Goal: Task Accomplishment & Management: Manage account settings

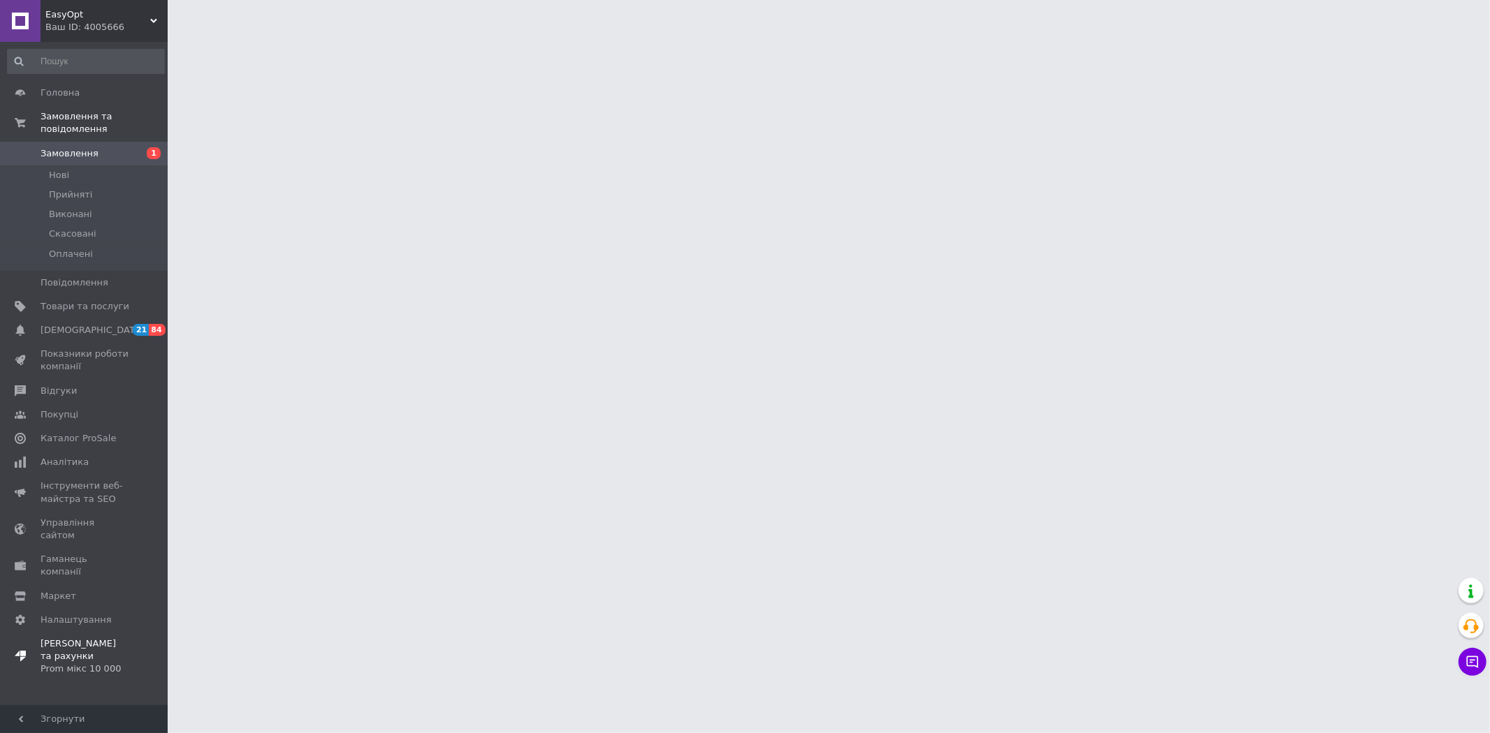
click at [109, 663] on div "Prom мікс 10 000" at bounding box center [85, 669] width 89 height 13
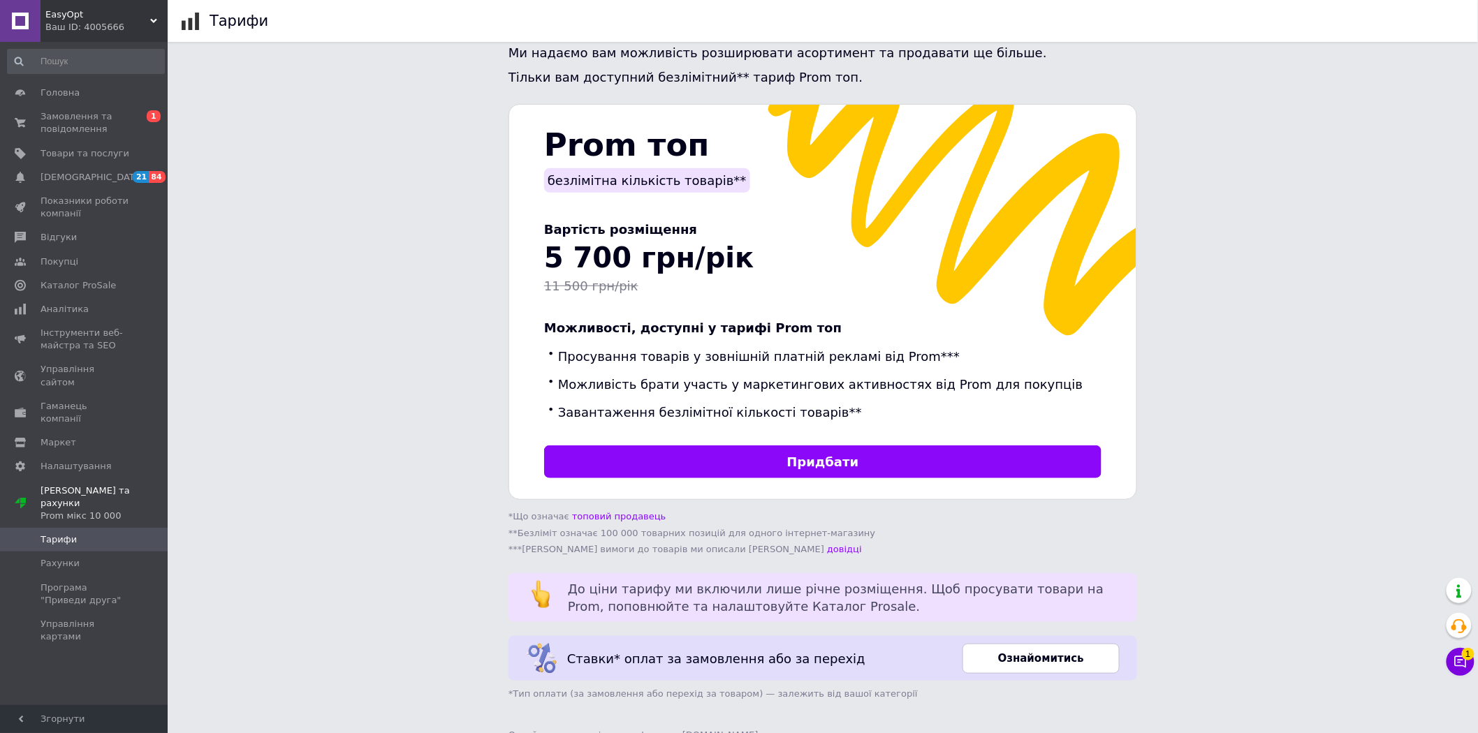
scroll to position [263, 0]
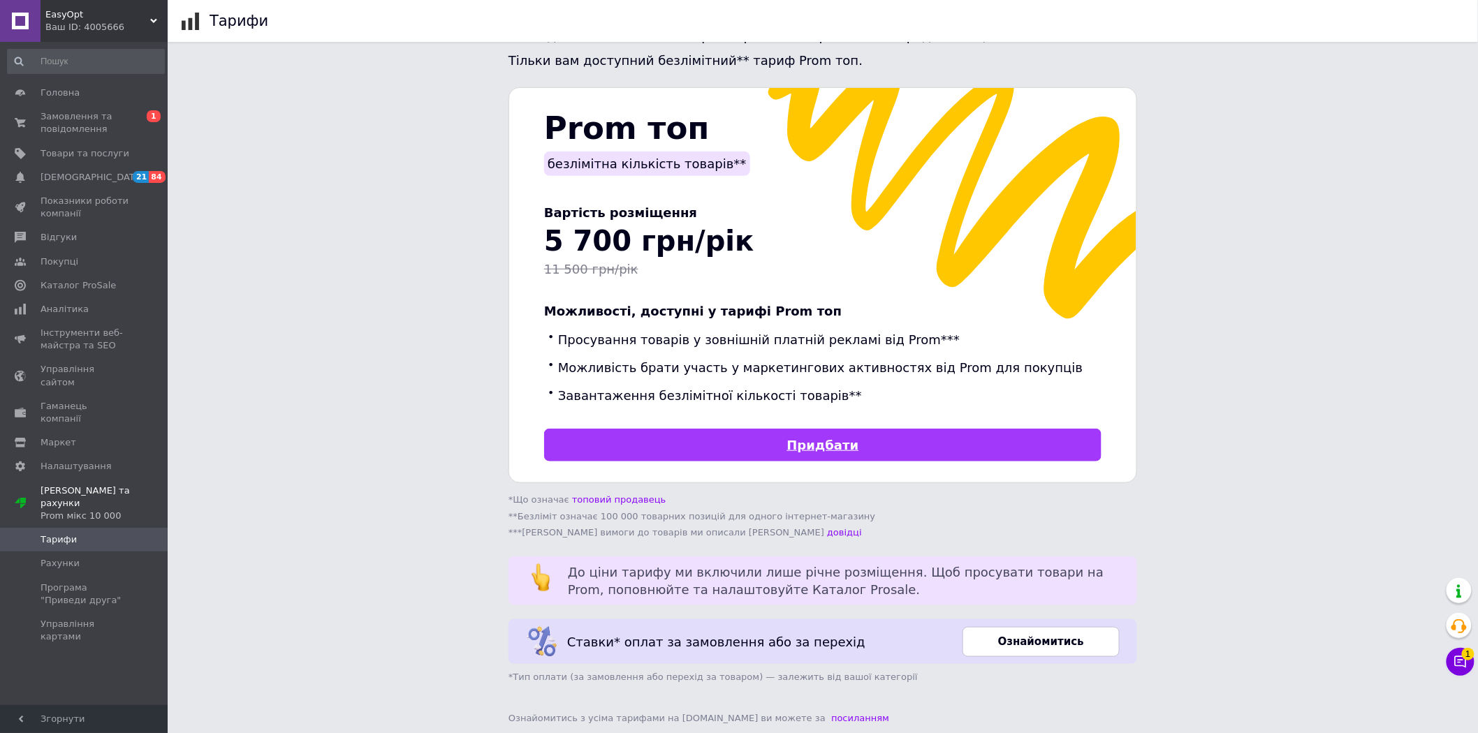
click at [675, 429] on link "Придбати" at bounding box center [822, 445] width 557 height 33
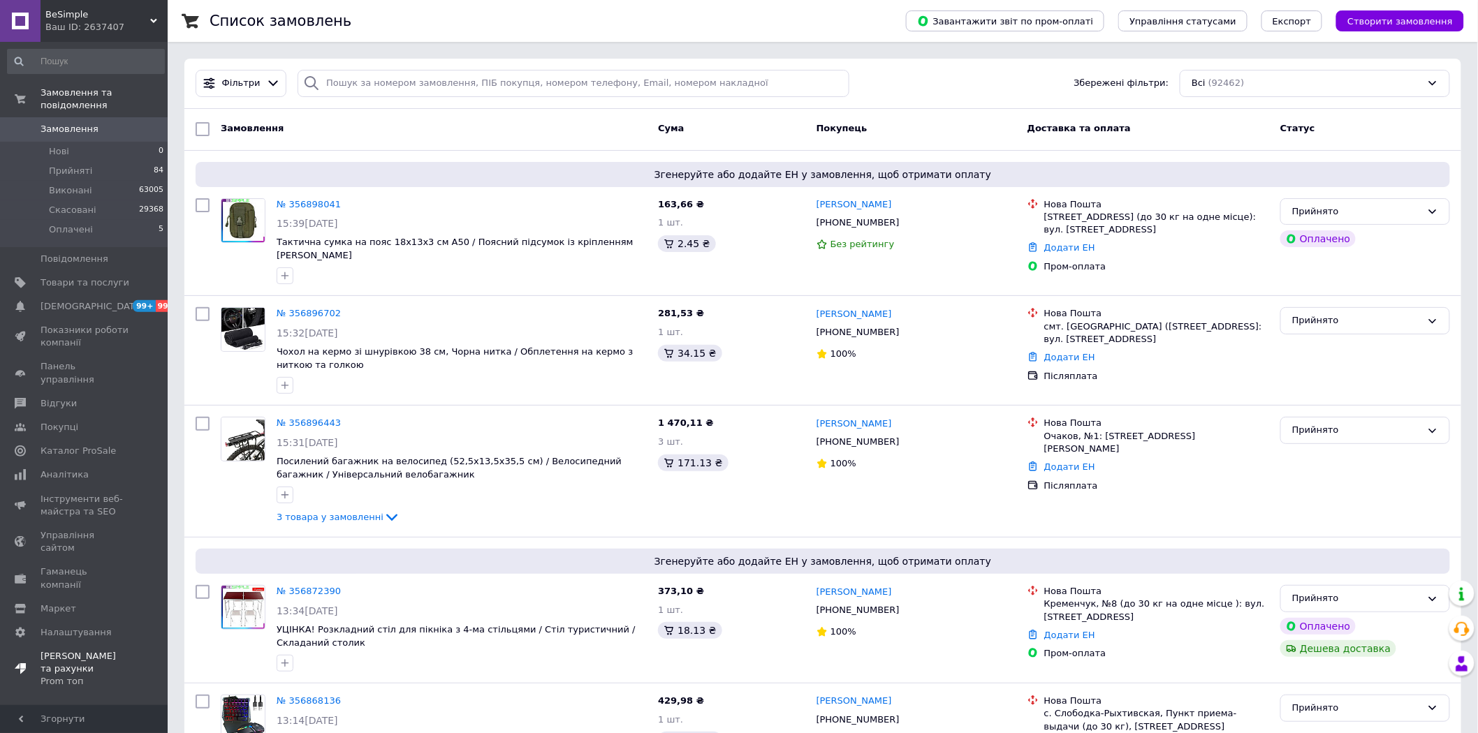
click at [88, 675] on div "Prom топ" at bounding box center [85, 681] width 89 height 13
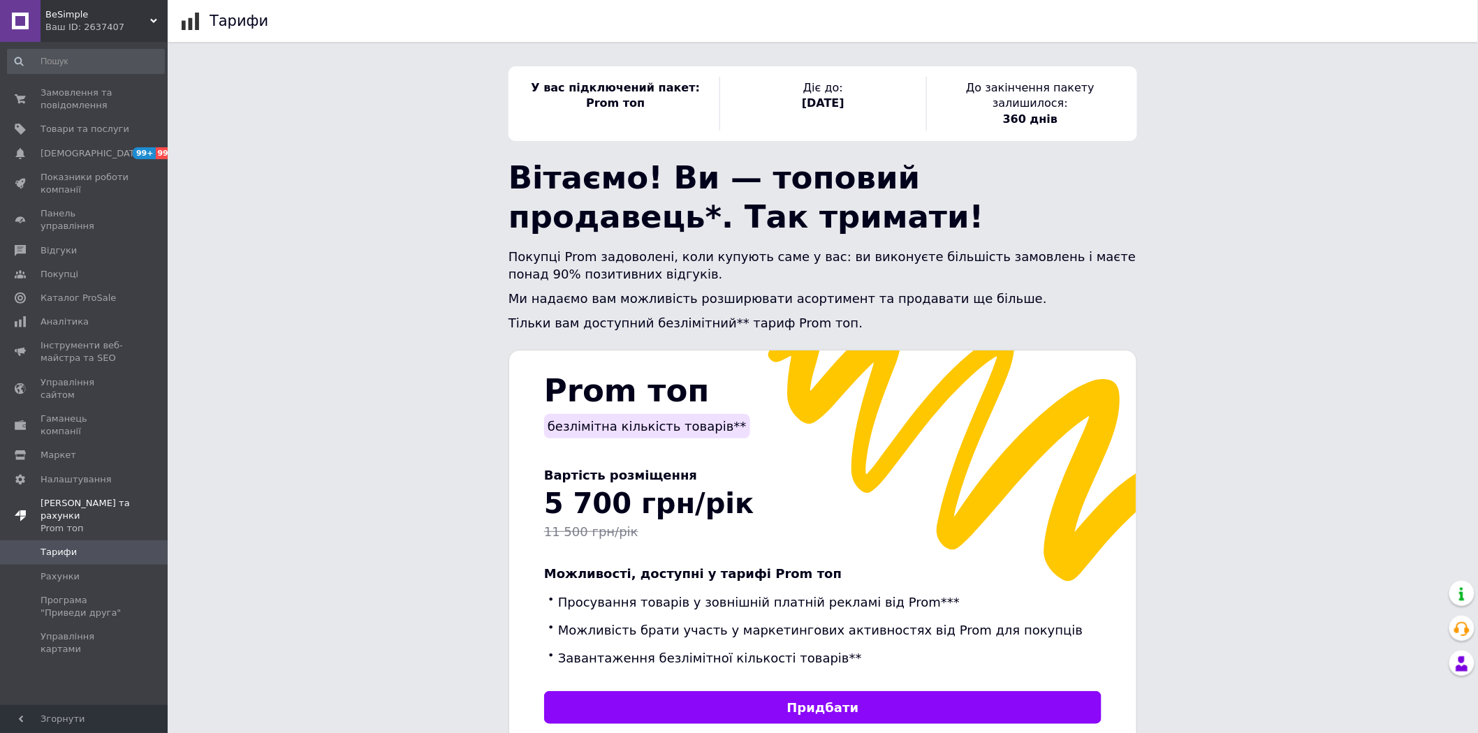
click at [101, 497] on span "Тарифи та рахунки Prom топ" at bounding box center [104, 516] width 127 height 38
click at [87, 474] on span "Налаштування" at bounding box center [76, 480] width 71 height 13
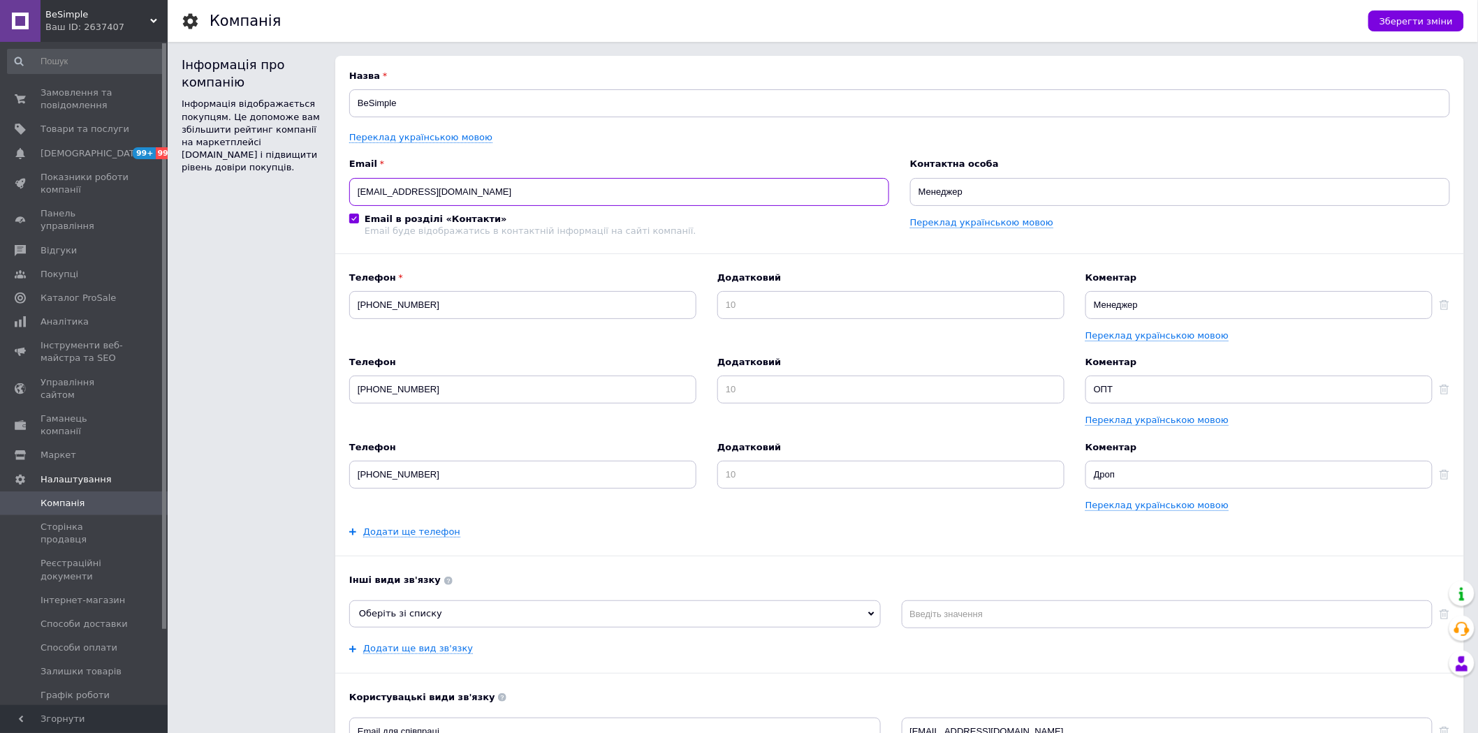
drag, startPoint x: 484, startPoint y: 199, endPoint x: 337, endPoint y: 199, distance: 147.4
click at [337, 199] on div "Назва BeSimple Переклад українською мовою Email besimple.sales@gmail.com Email …" at bounding box center [899, 470] width 1129 height 829
drag, startPoint x: 94, startPoint y: 16, endPoint x: 38, endPoint y: 11, distance: 56.8
click at [36, 10] on div "BeSimple Ваш ID: 2637407 Сайт BeSimple Кабінет покупця Перевірити стан системи …" at bounding box center [84, 21] width 168 height 42
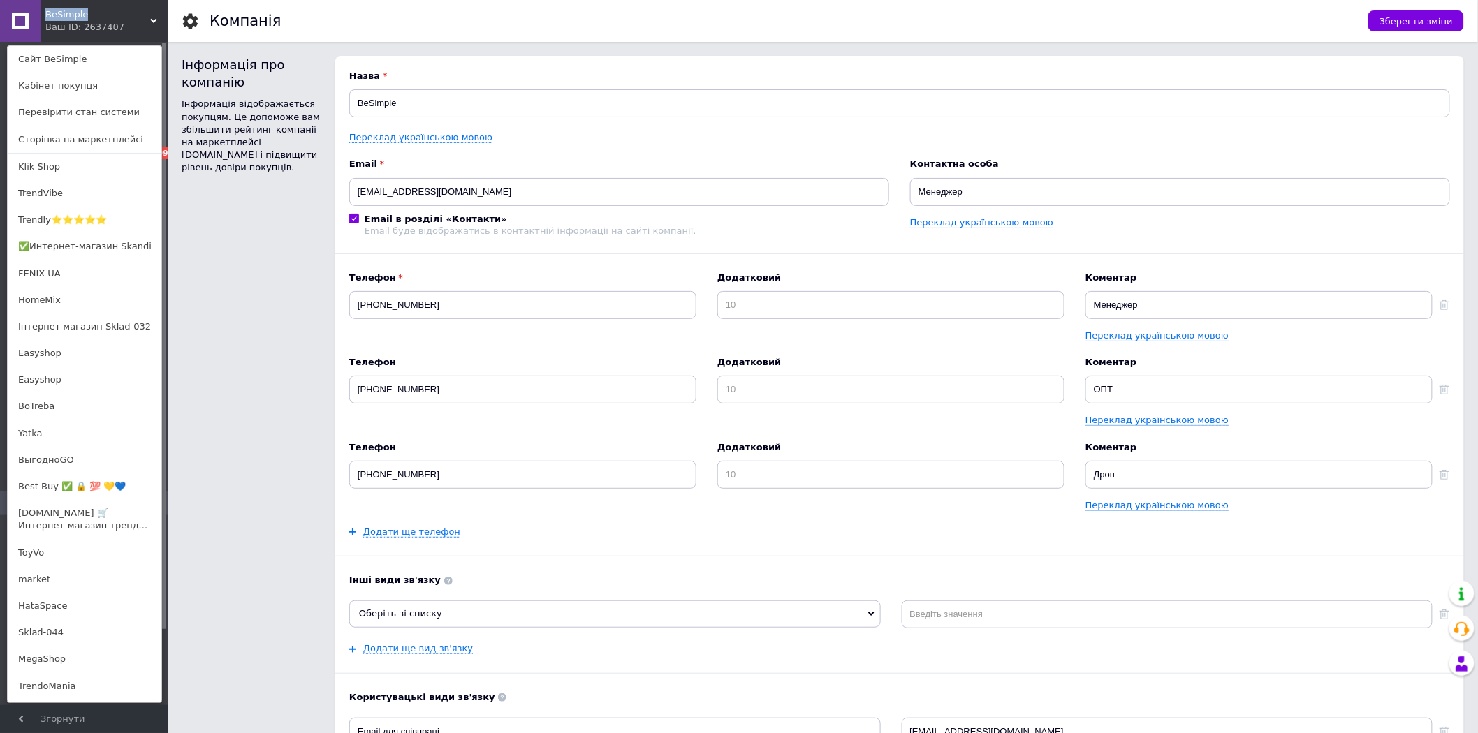
copy div "BeSimple"
click at [131, 26] on div "BeSimple Ваш ID: 2637407 Сайт BeSimple Кабінет покупця Перевірити стан системи …" at bounding box center [84, 21] width 168 height 42
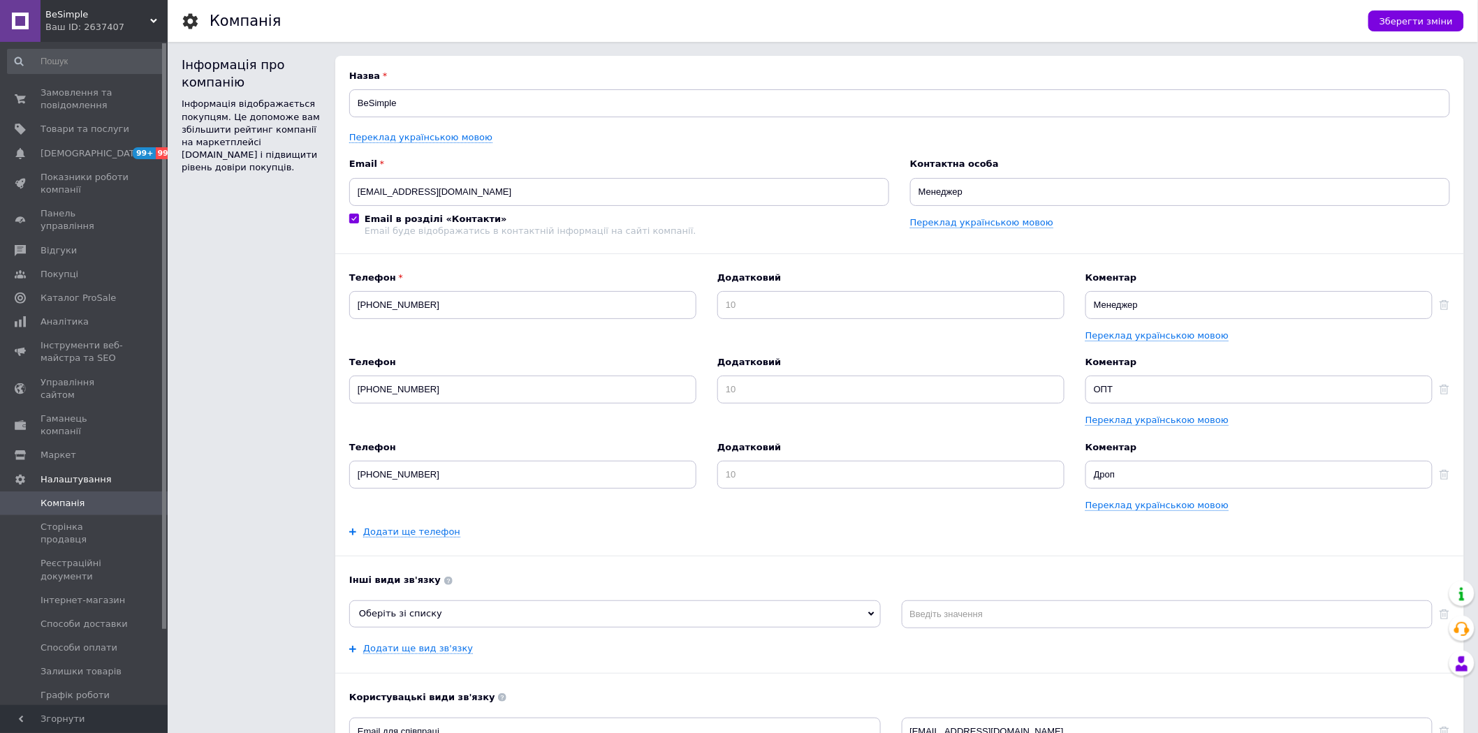
click at [88, 29] on div "Ваш ID: 2637407" at bounding box center [106, 27] width 122 height 13
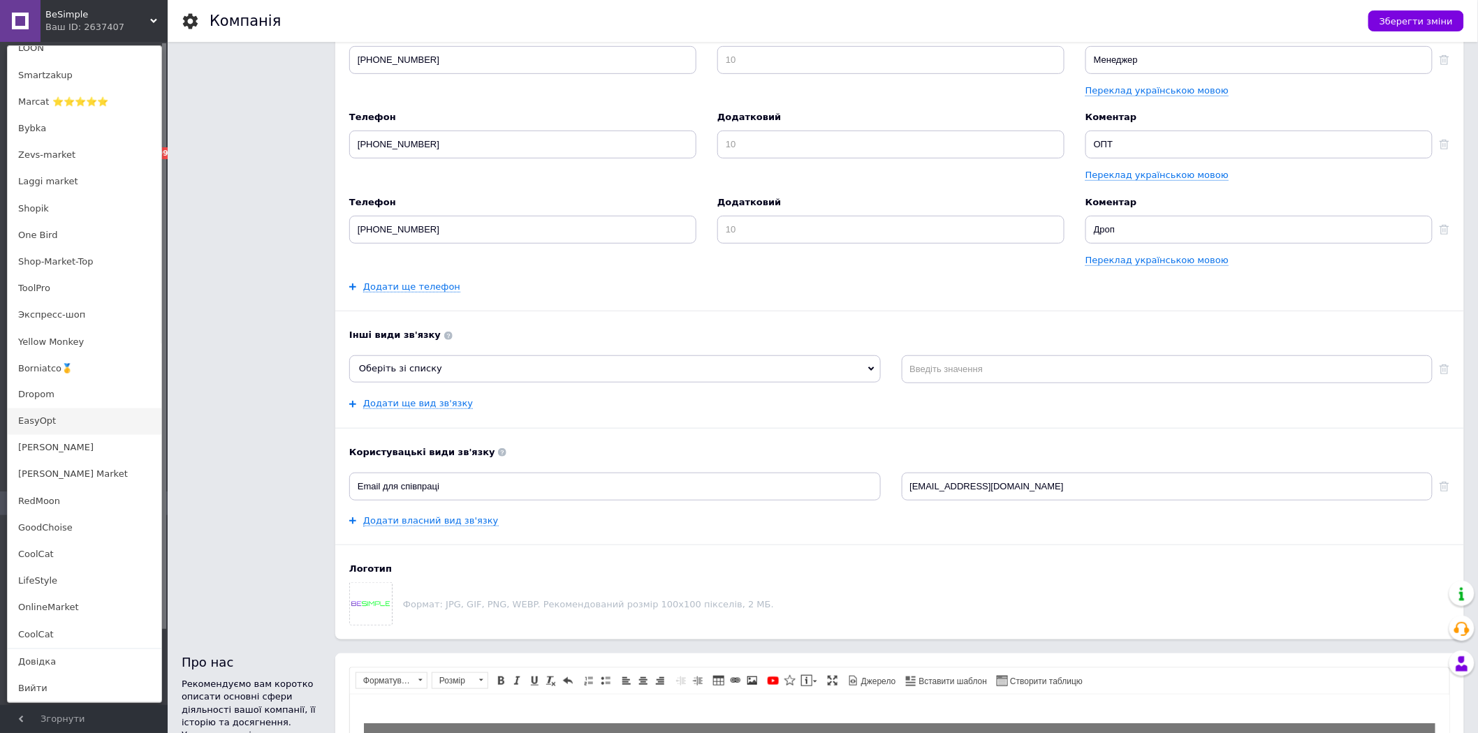
scroll to position [310, 0]
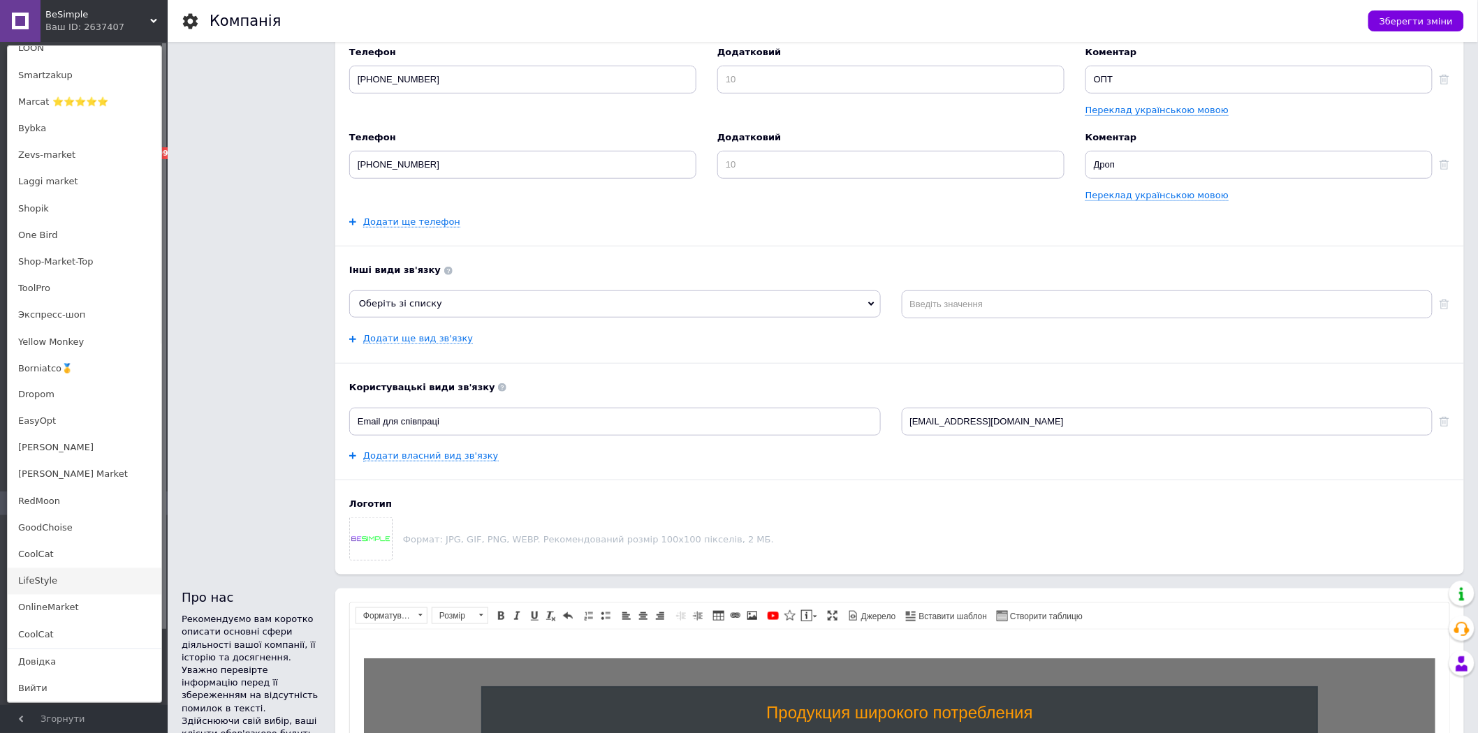
click at [57, 587] on link "LifeStyle" at bounding box center [85, 581] width 154 height 27
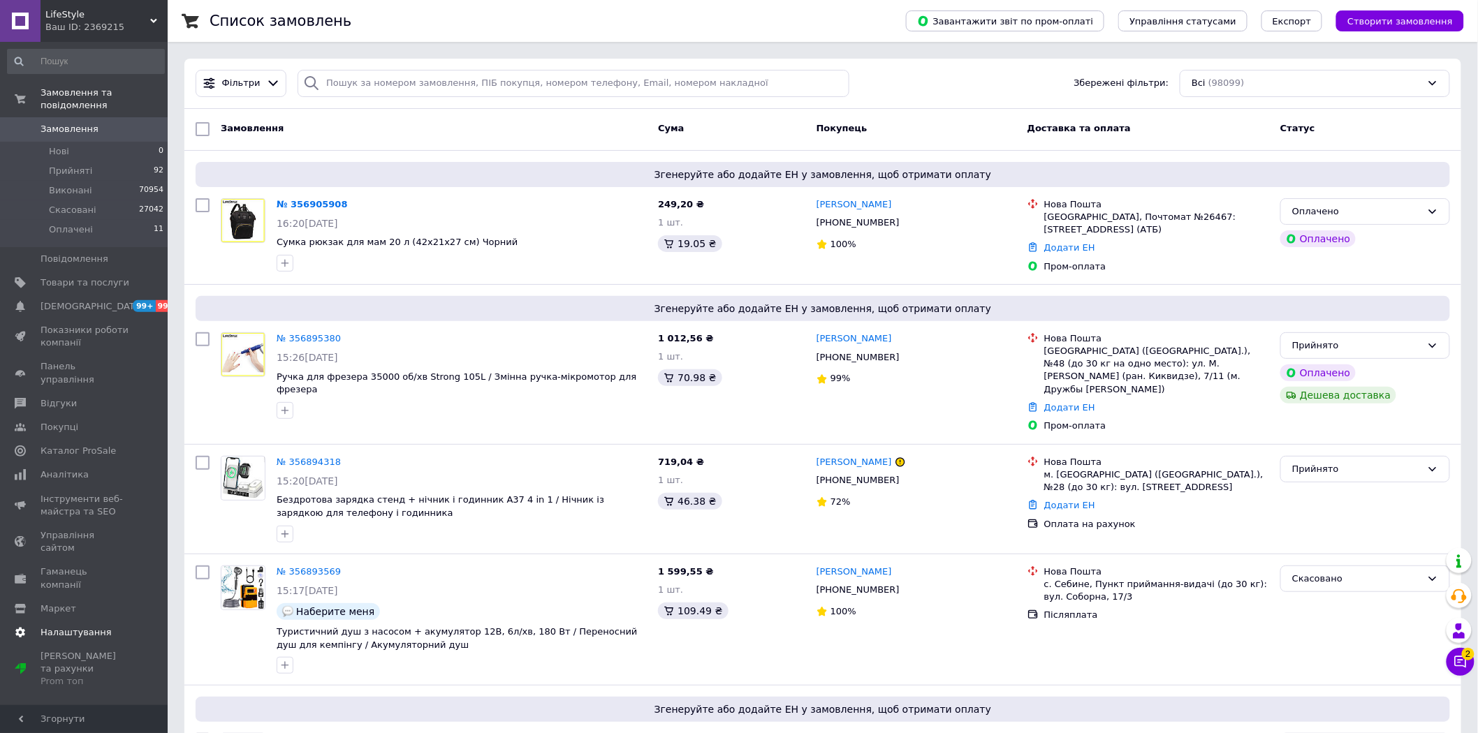
click at [91, 626] on span "Налаштування" at bounding box center [76, 632] width 71 height 13
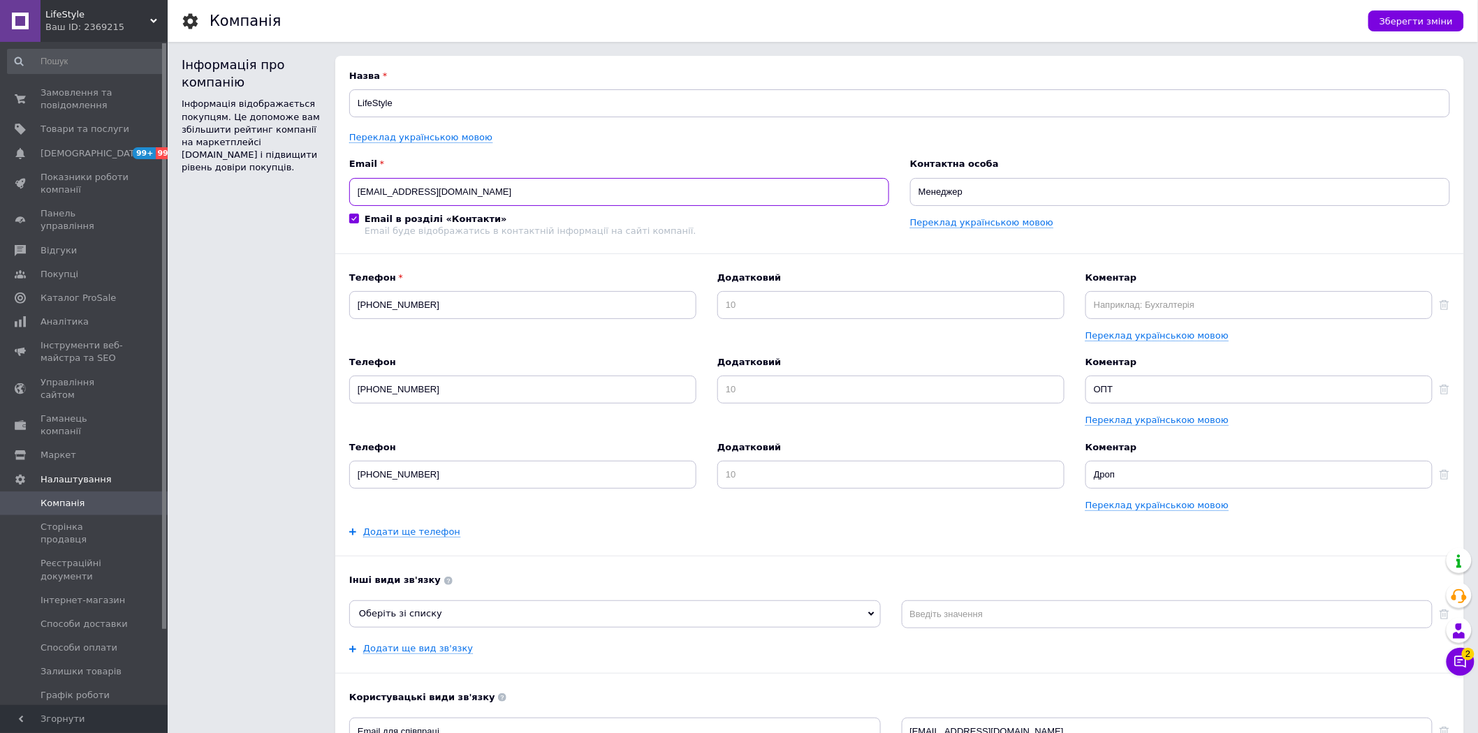
drag, startPoint x: 514, startPoint y: 200, endPoint x: 345, endPoint y: 180, distance: 170.1
click at [347, 182] on div "Назва LifeStyle Переклад українською мовою Email lyfestyle.prom@gmail.com Email…" at bounding box center [899, 470] width 1129 height 829
drag, startPoint x: 487, startPoint y: 194, endPoint x: 291, endPoint y: 165, distance: 198.4
click at [291, 172] on div "Інформація про компанію Інформація відображається покупцям. Це допоможе вам збі…" at bounding box center [823, 470] width 1282 height 829
click at [126, 20] on span "LifeStyle" at bounding box center [97, 14] width 105 height 13
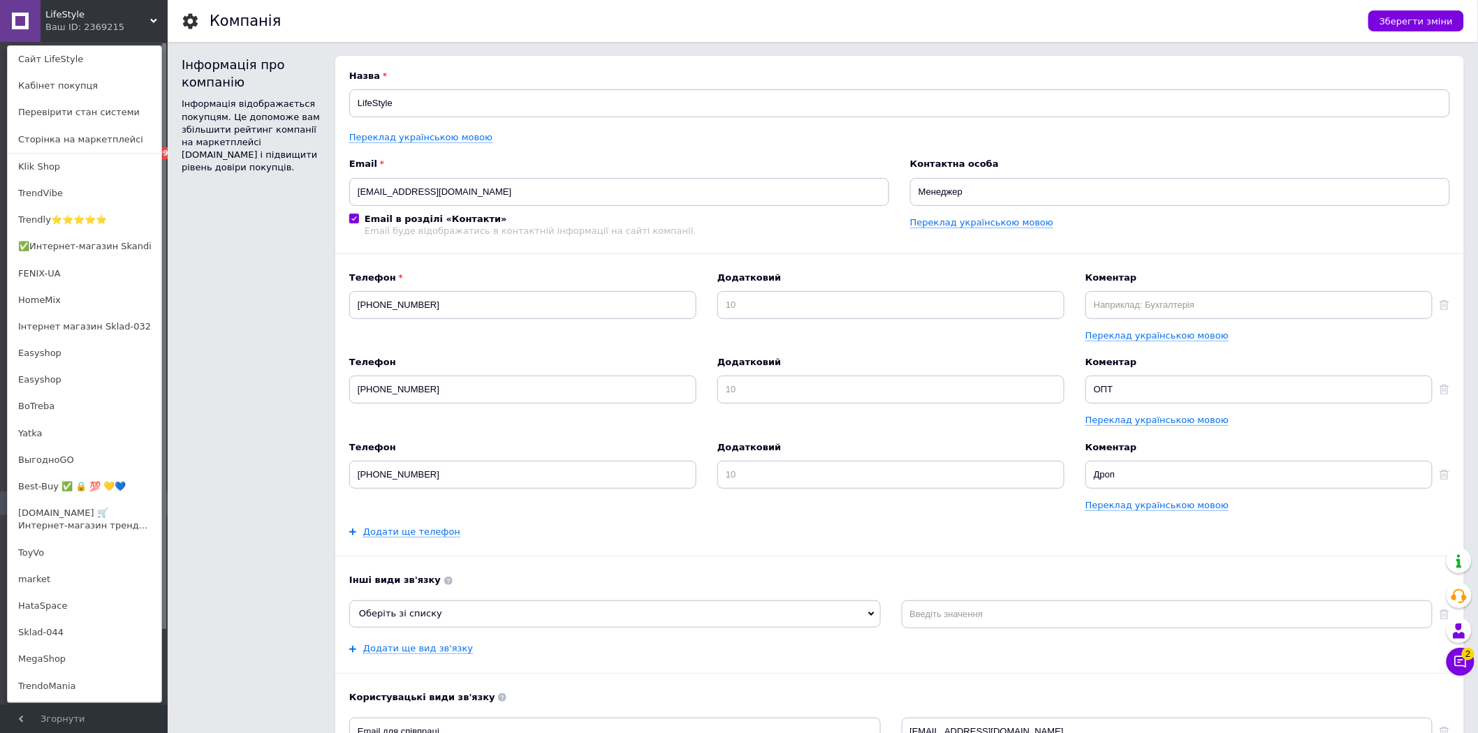
scroll to position [771, 0]
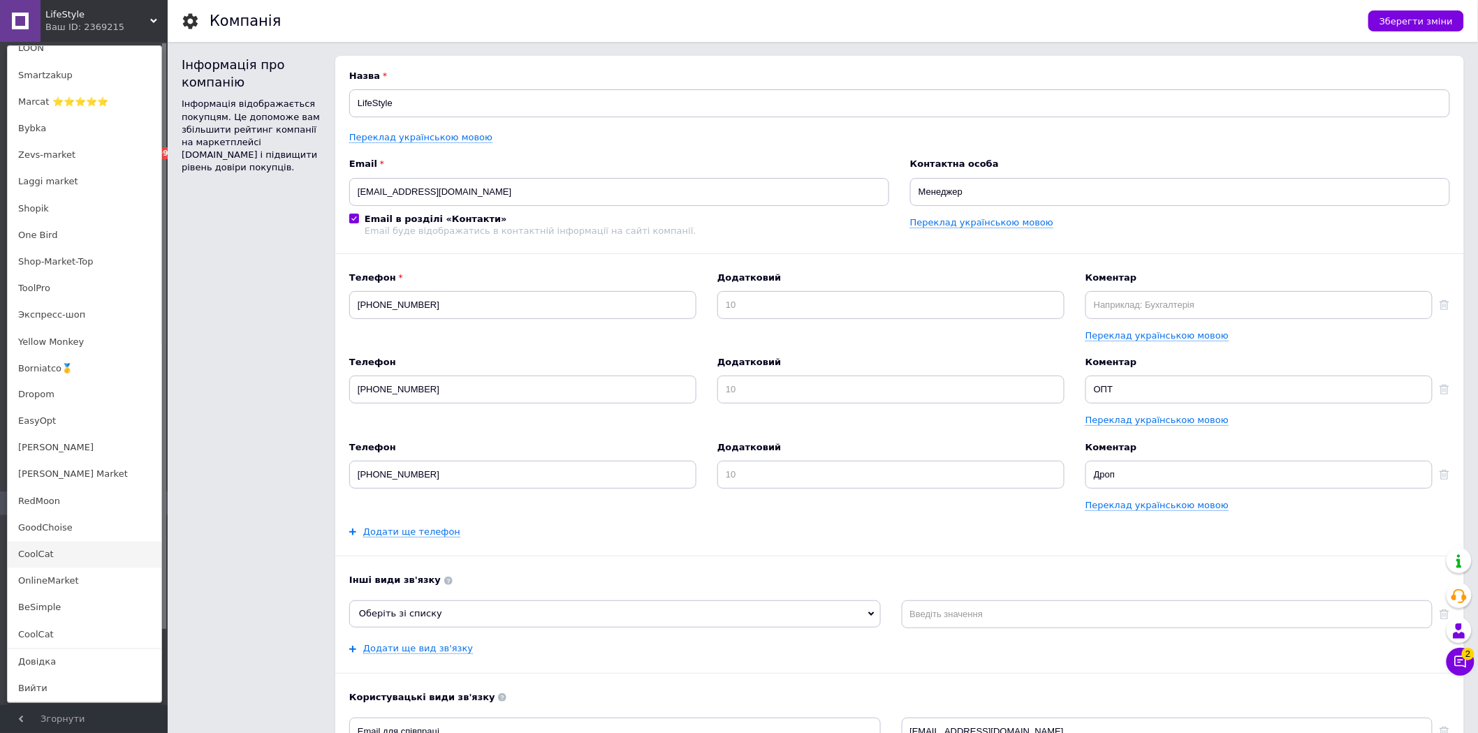
click at [34, 557] on link "CoolCat" at bounding box center [85, 555] width 154 height 27
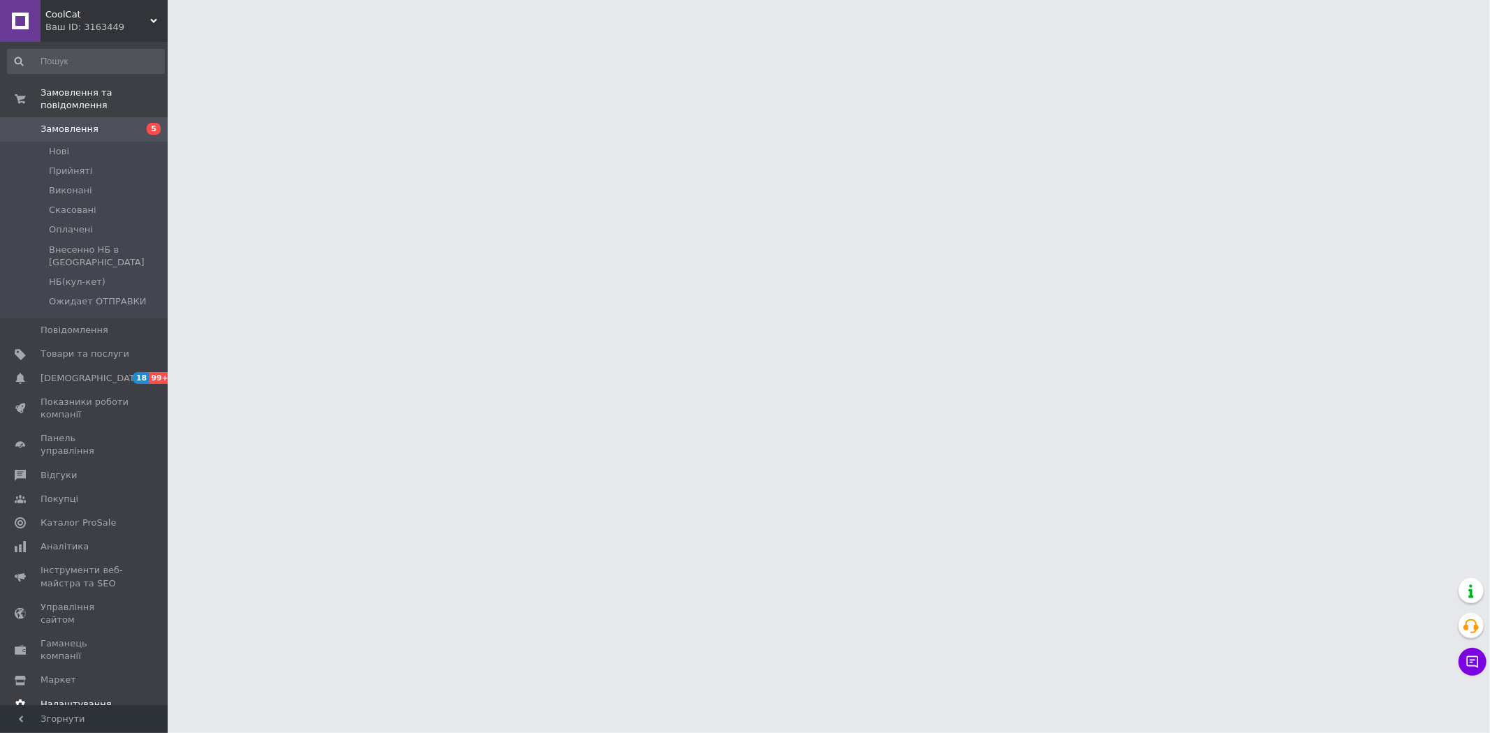
click at [108, 698] on span "Налаштування" at bounding box center [85, 704] width 89 height 13
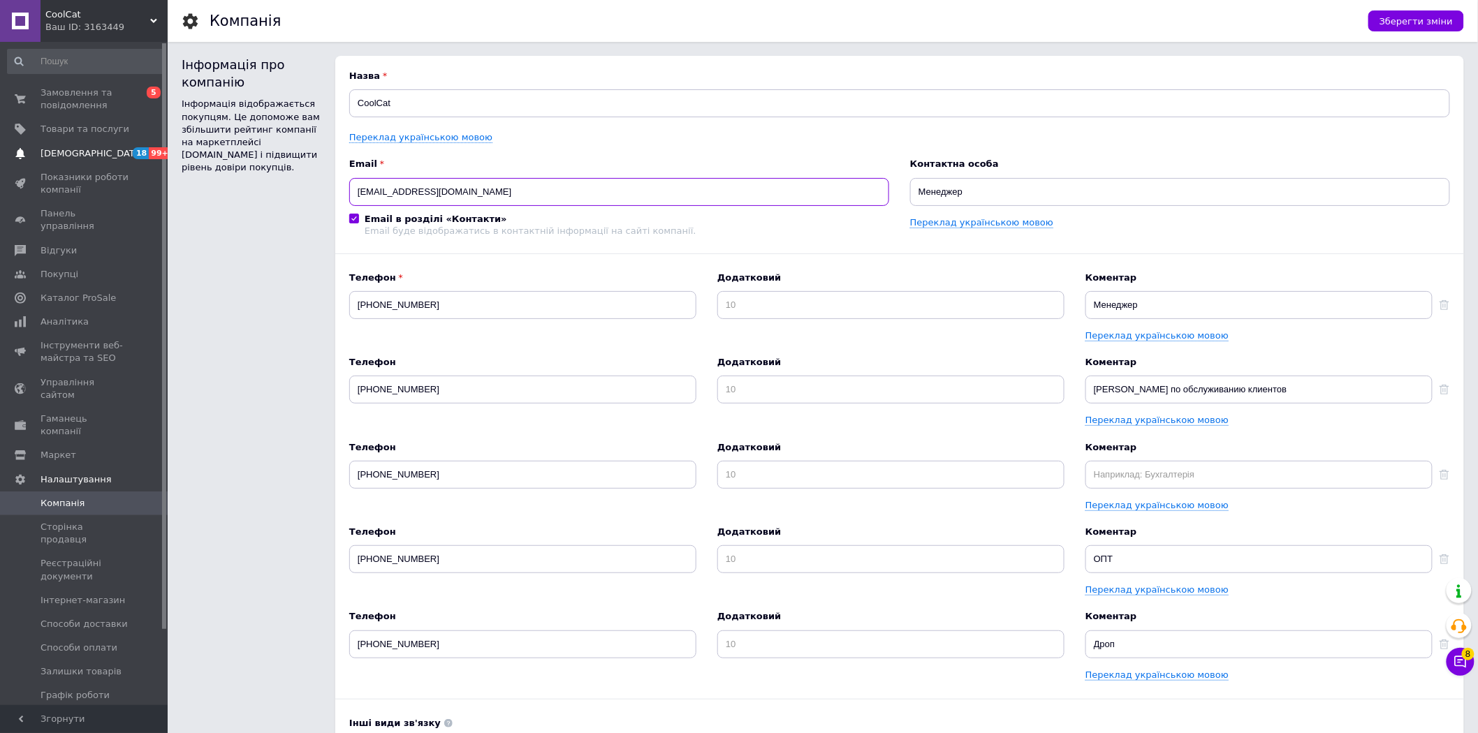
drag, startPoint x: 443, startPoint y: 189, endPoint x: 155, endPoint y: 145, distance: 291.1
drag, startPoint x: 74, startPoint y: 16, endPoint x: 196, endPoint y: 182, distance: 206.3
click at [42, 16] on div "CoolCat Ваш ID: 3163449" at bounding box center [104, 21] width 127 height 42
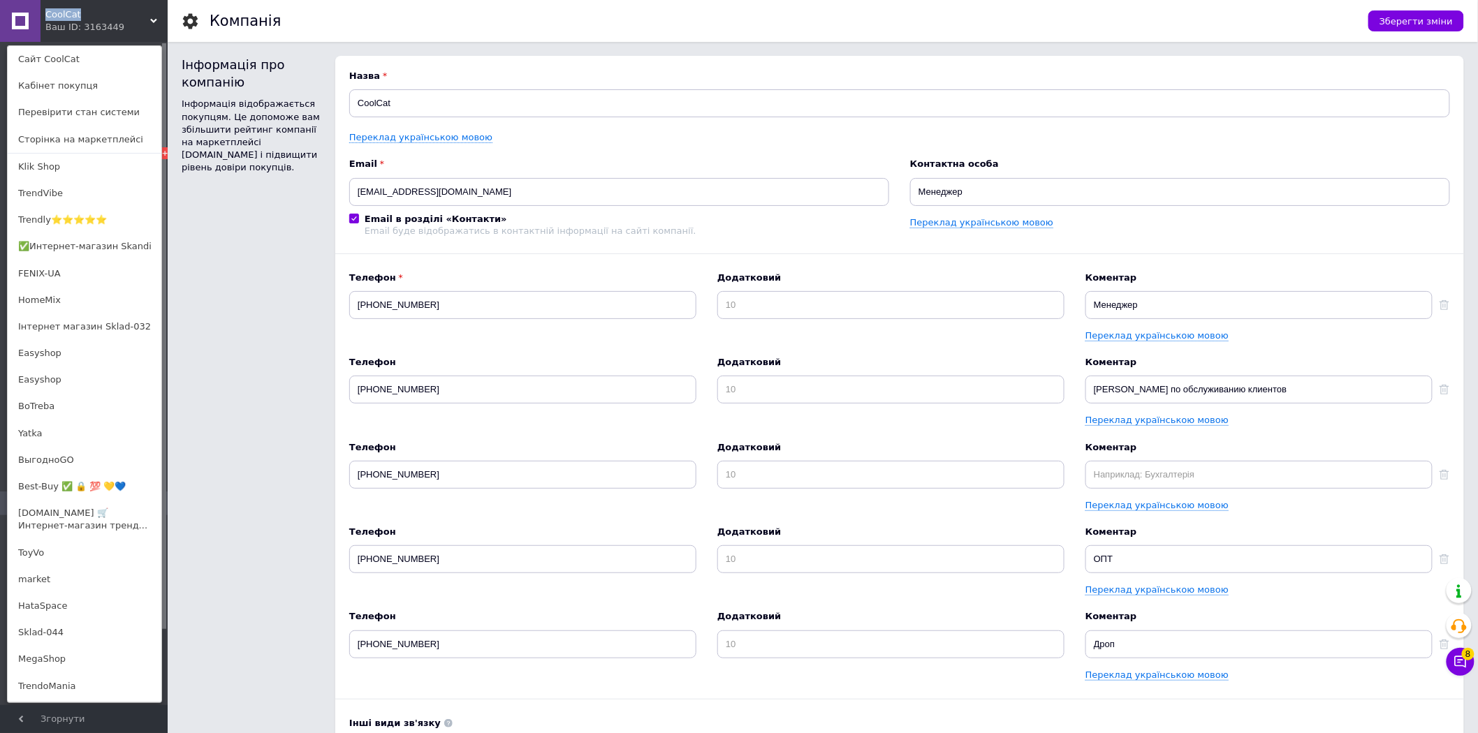
copy span "CoolCat"
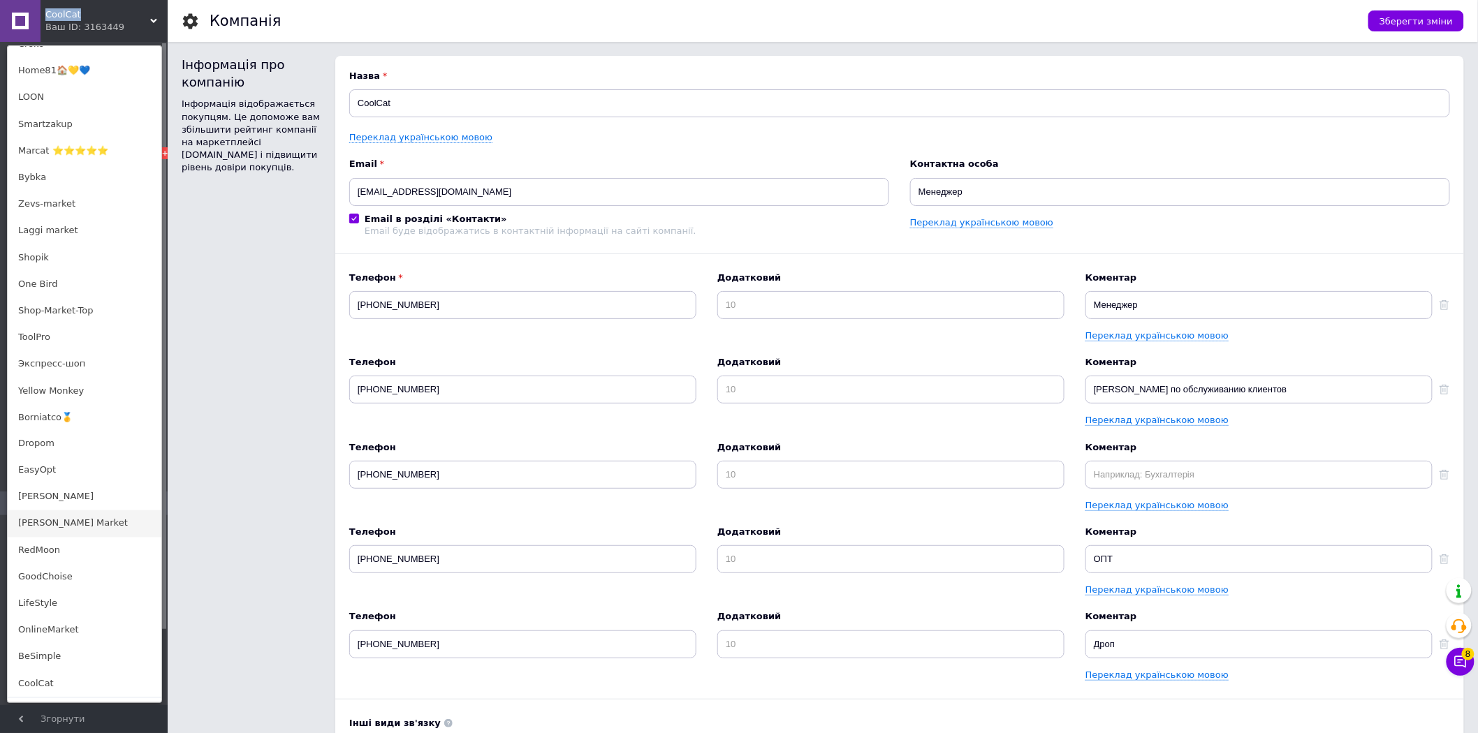
scroll to position [771, 0]
click at [75, 511] on link "RedMoon" at bounding box center [85, 502] width 154 height 27
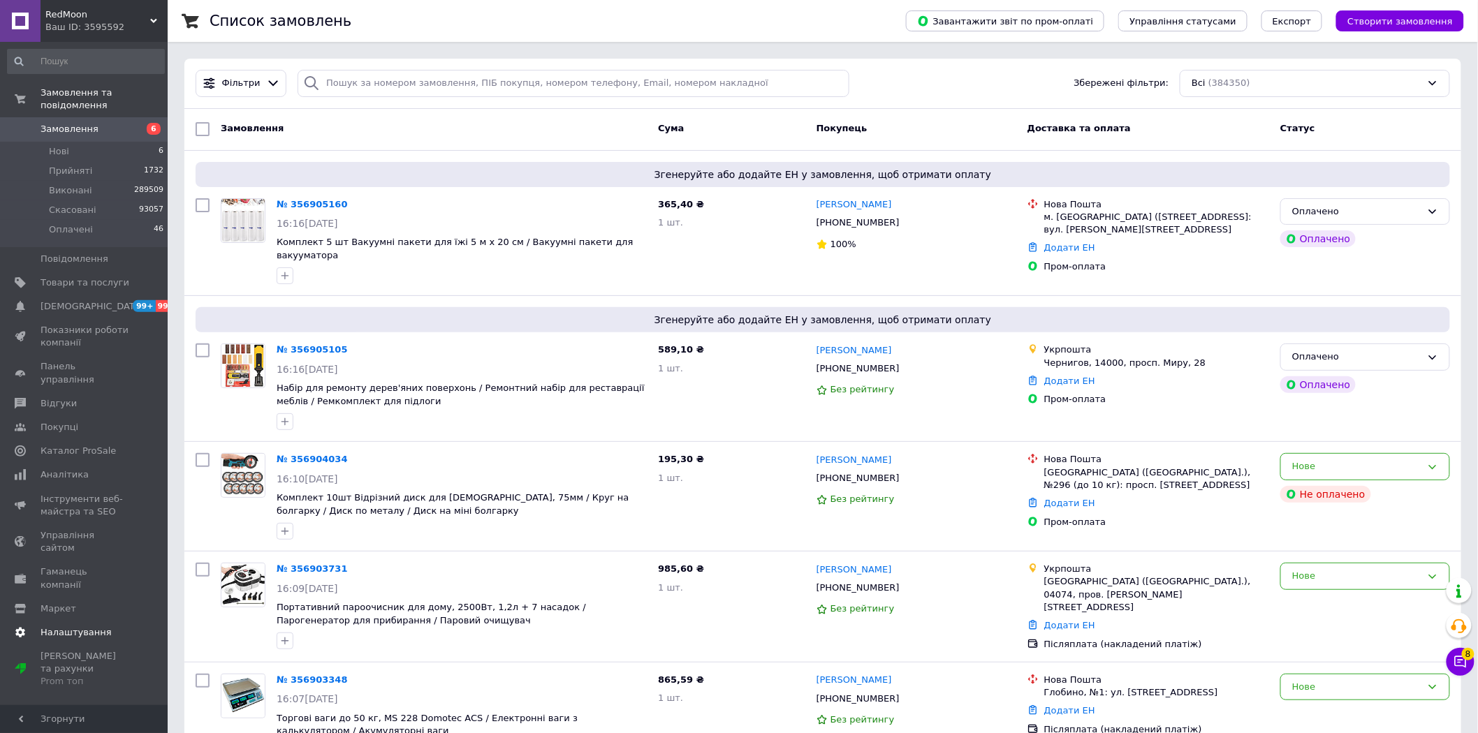
click at [84, 626] on span "Налаштування" at bounding box center [76, 632] width 71 height 13
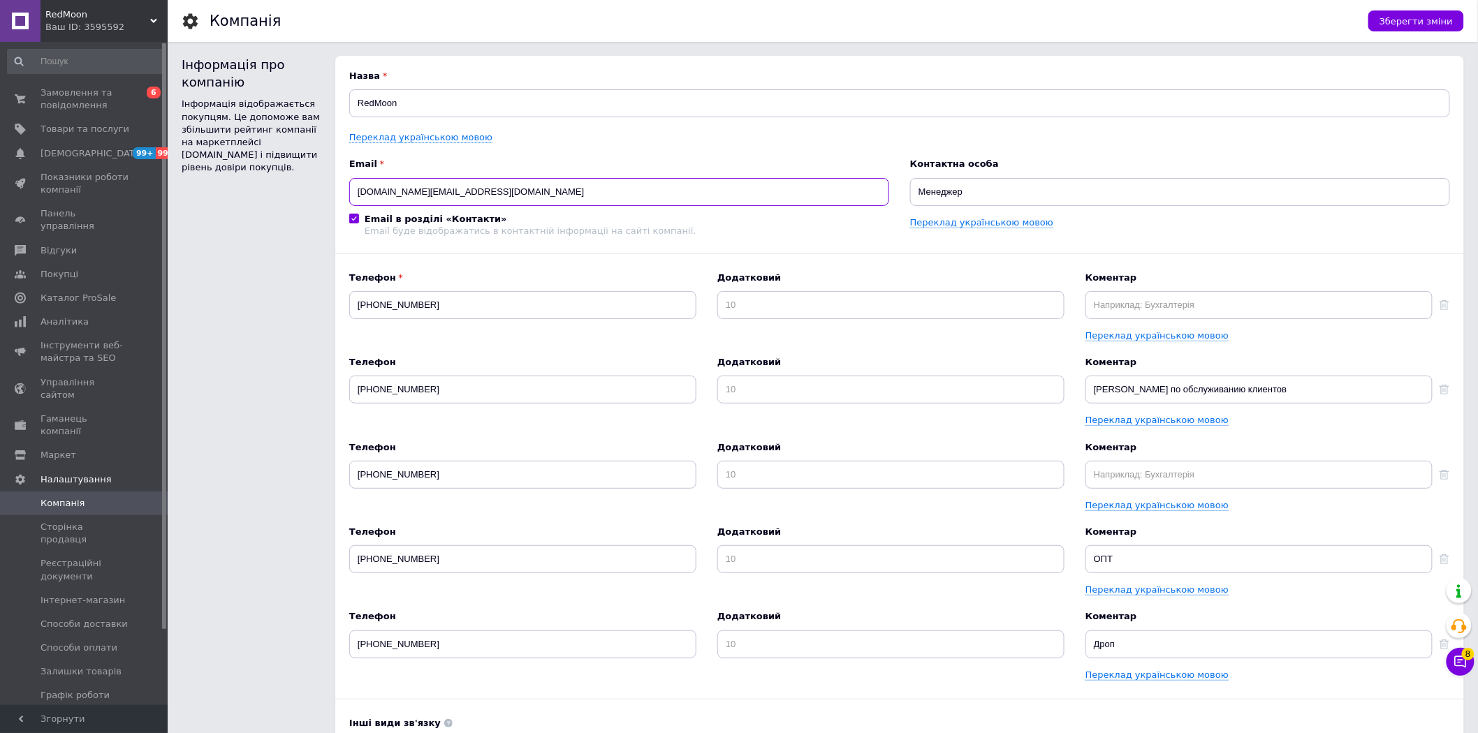
drag, startPoint x: 506, startPoint y: 191, endPoint x: 291, endPoint y: 180, distance: 216.1
click at [291, 180] on div "Інформація про компанію Інформація відображається покупцям. Це допоможе вам збі…" at bounding box center [823, 542] width 1282 height 972
drag, startPoint x: 101, startPoint y: 17, endPoint x: 45, endPoint y: 8, distance: 56.7
click at [45, 8] on span "RedMoon" at bounding box center [97, 14] width 105 height 13
copy span "RedMoon"
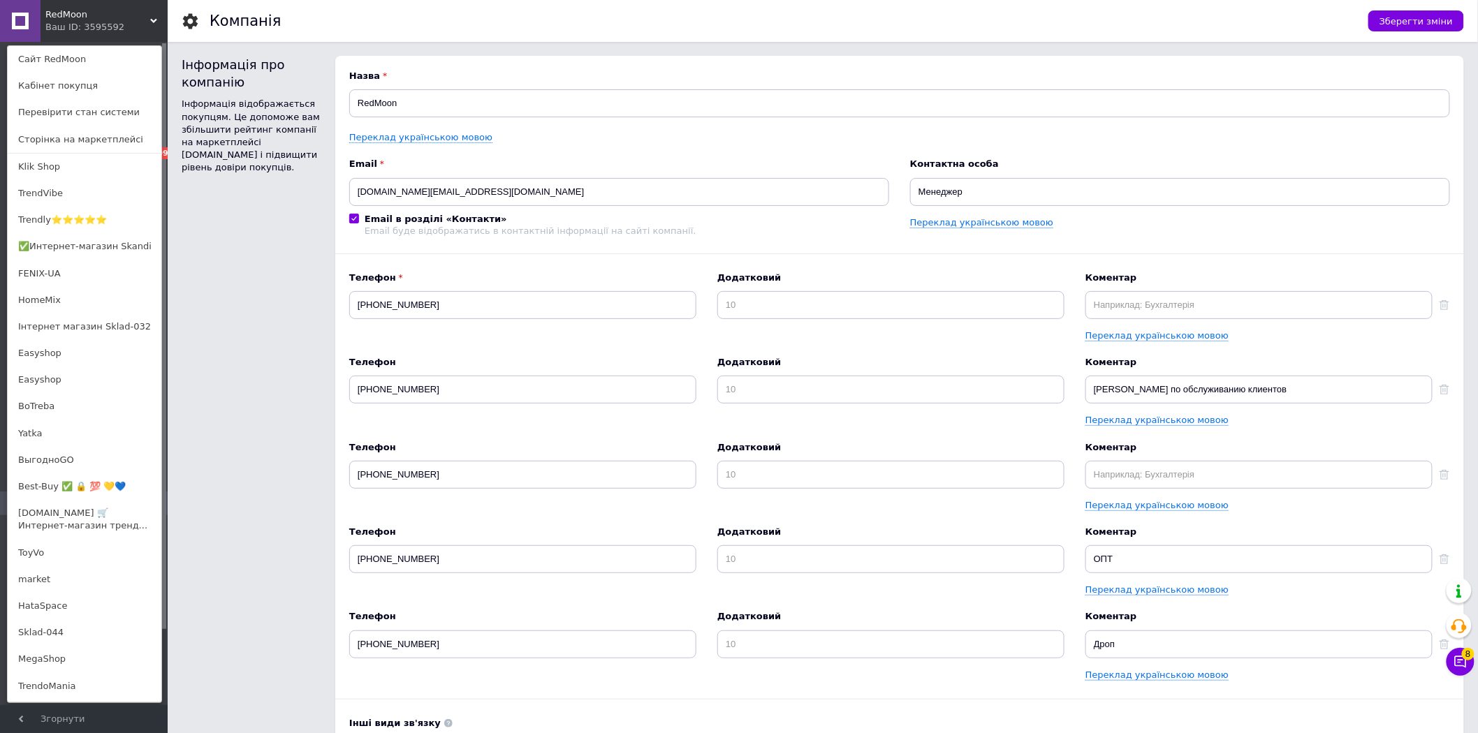
scroll to position [771, 0]
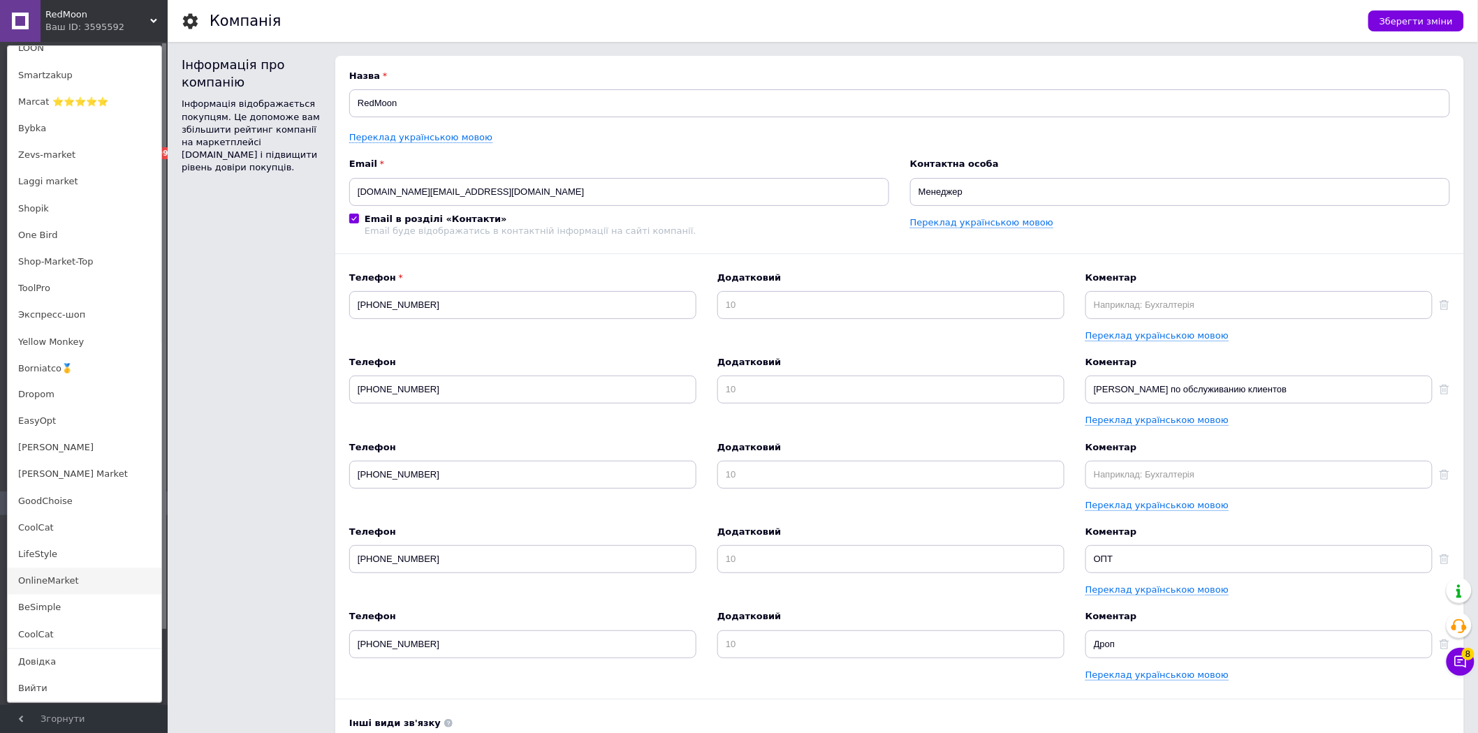
click at [80, 576] on link "OnlineMarket" at bounding box center [85, 581] width 154 height 27
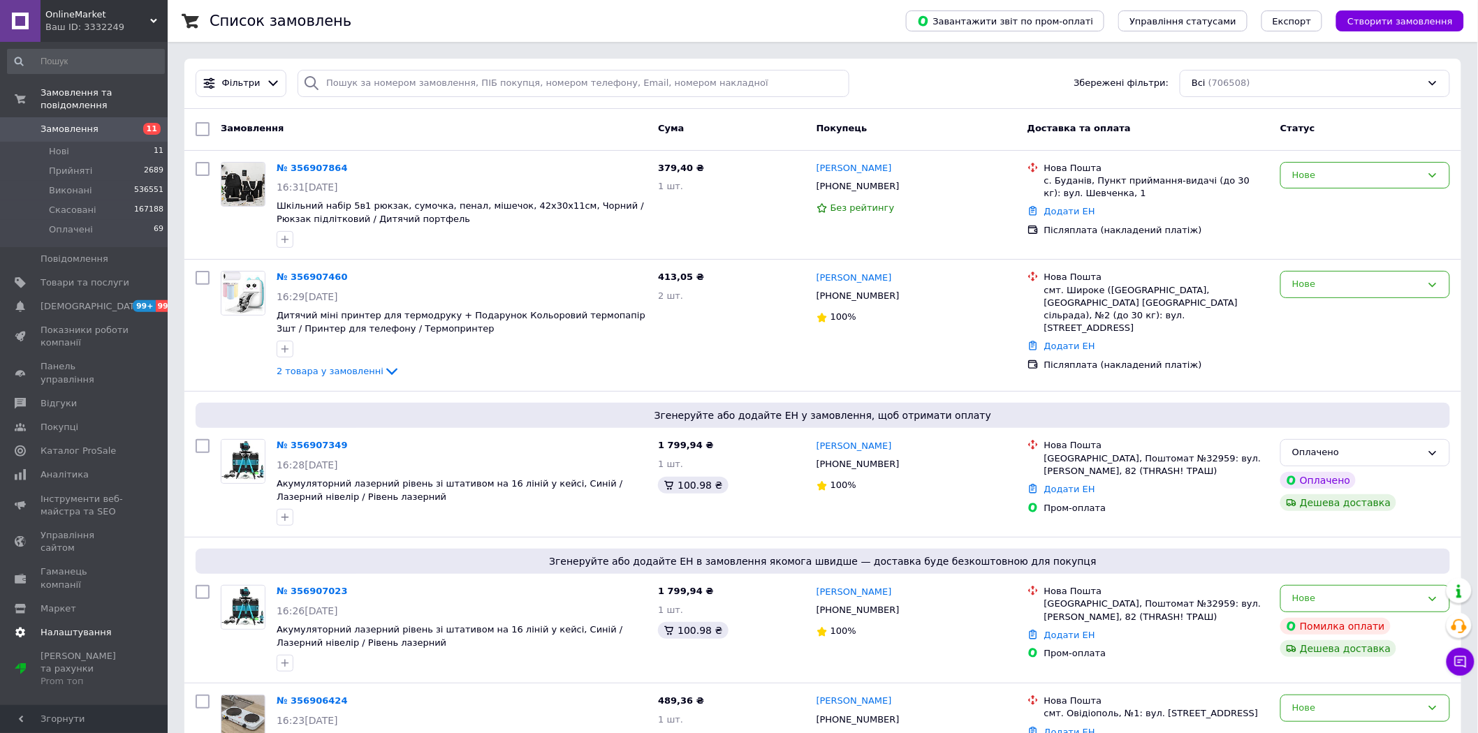
click at [81, 626] on span "Налаштування" at bounding box center [76, 632] width 71 height 13
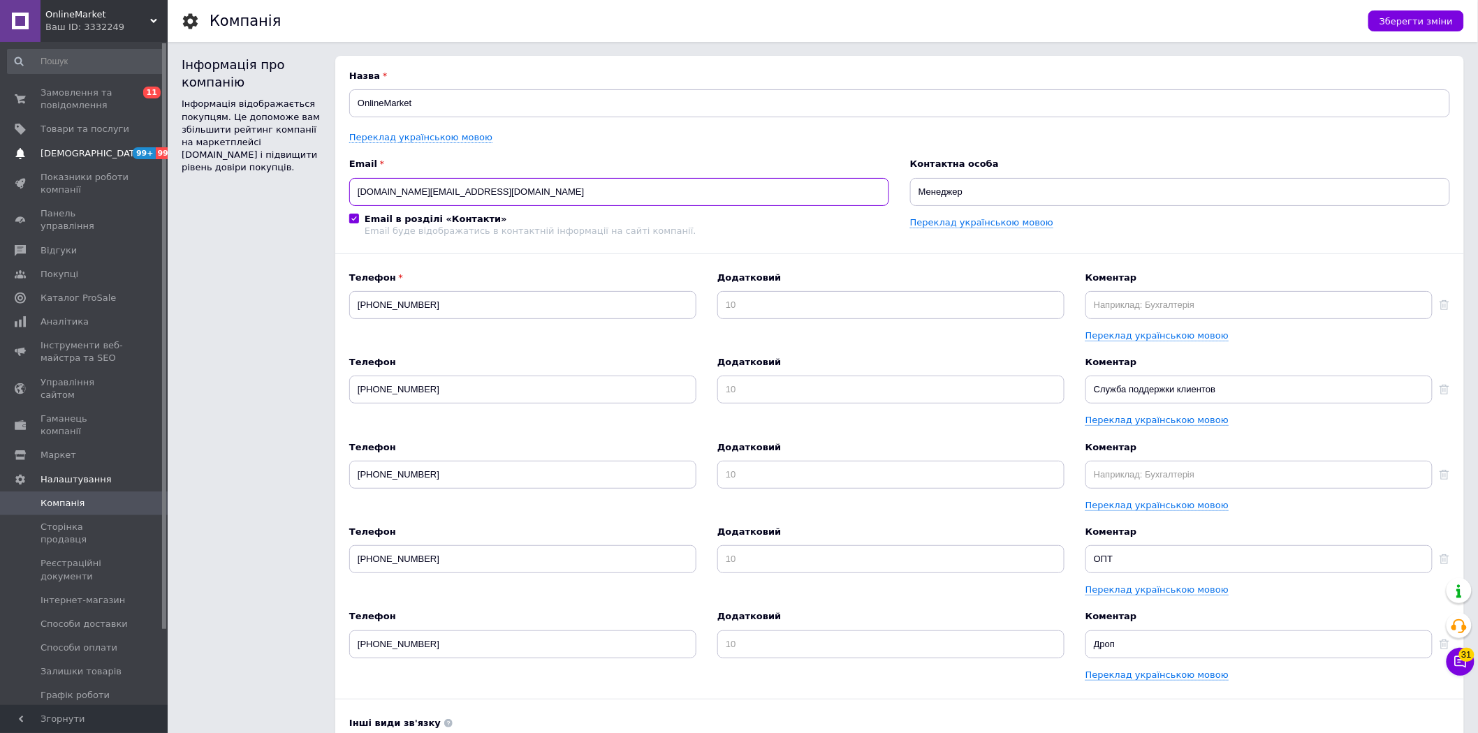
drag, startPoint x: 547, startPoint y: 199, endPoint x: 58, endPoint y: 147, distance: 491.7
drag, startPoint x: 127, startPoint y: 15, endPoint x: 45, endPoint y: 10, distance: 82.5
click at [45, 10] on span "OnlineMarket" at bounding box center [97, 14] width 105 height 13
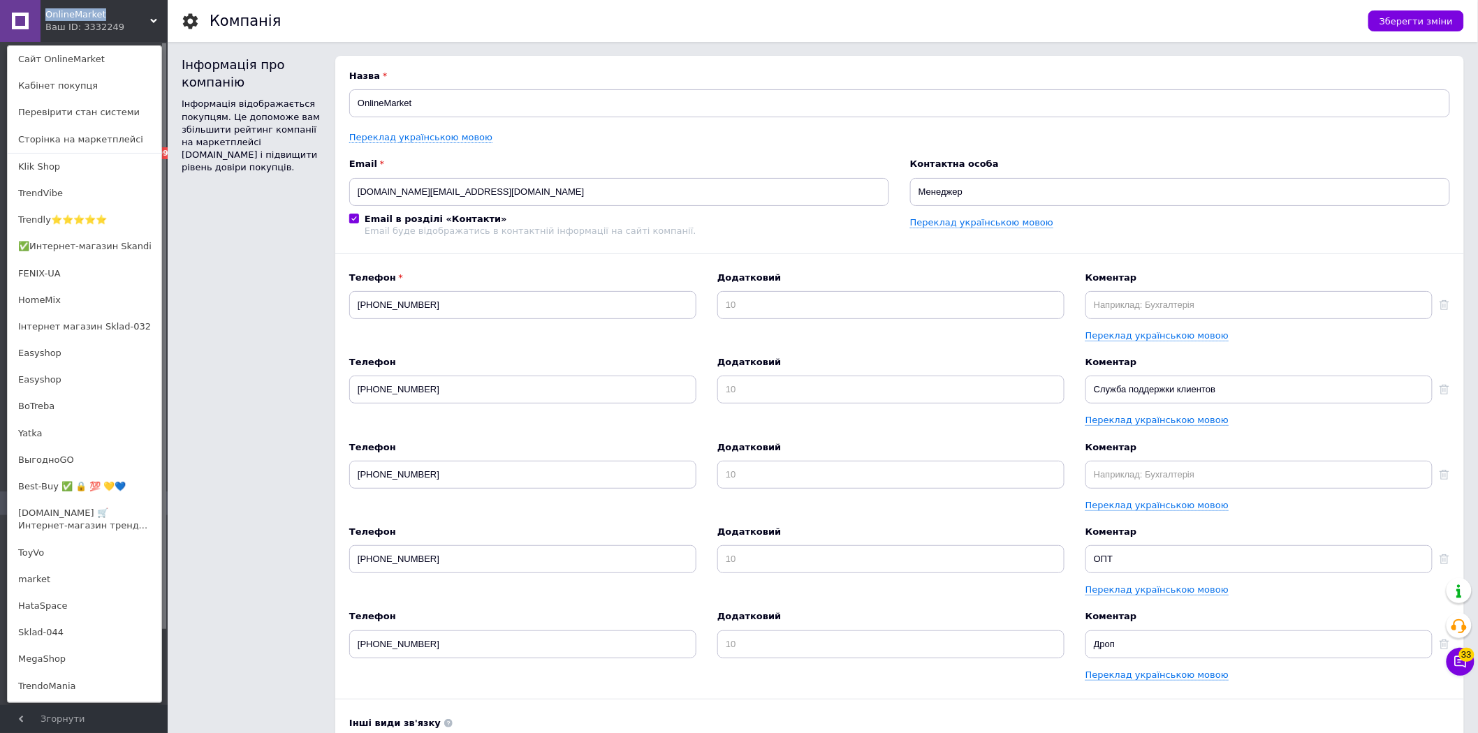
copy span "OnlineMarket"
click at [138, 29] on div "OnlineMarket Ваш ID: 3332249 Сайт OnlineMarket Кабінет покупця Перевірити стан …" at bounding box center [84, 21] width 168 height 42
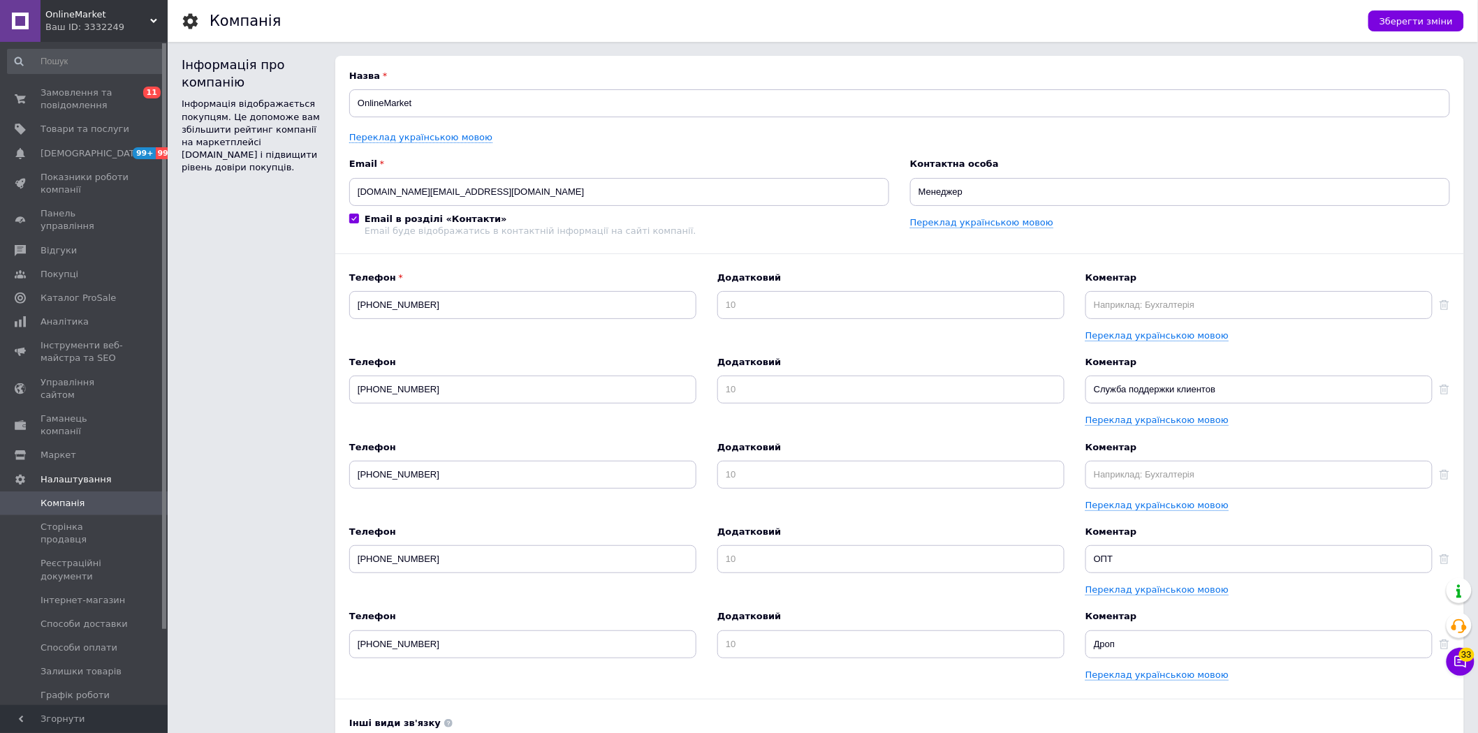
click at [138, 29] on div "Ваш ID: 3332249" at bounding box center [106, 27] width 122 height 13
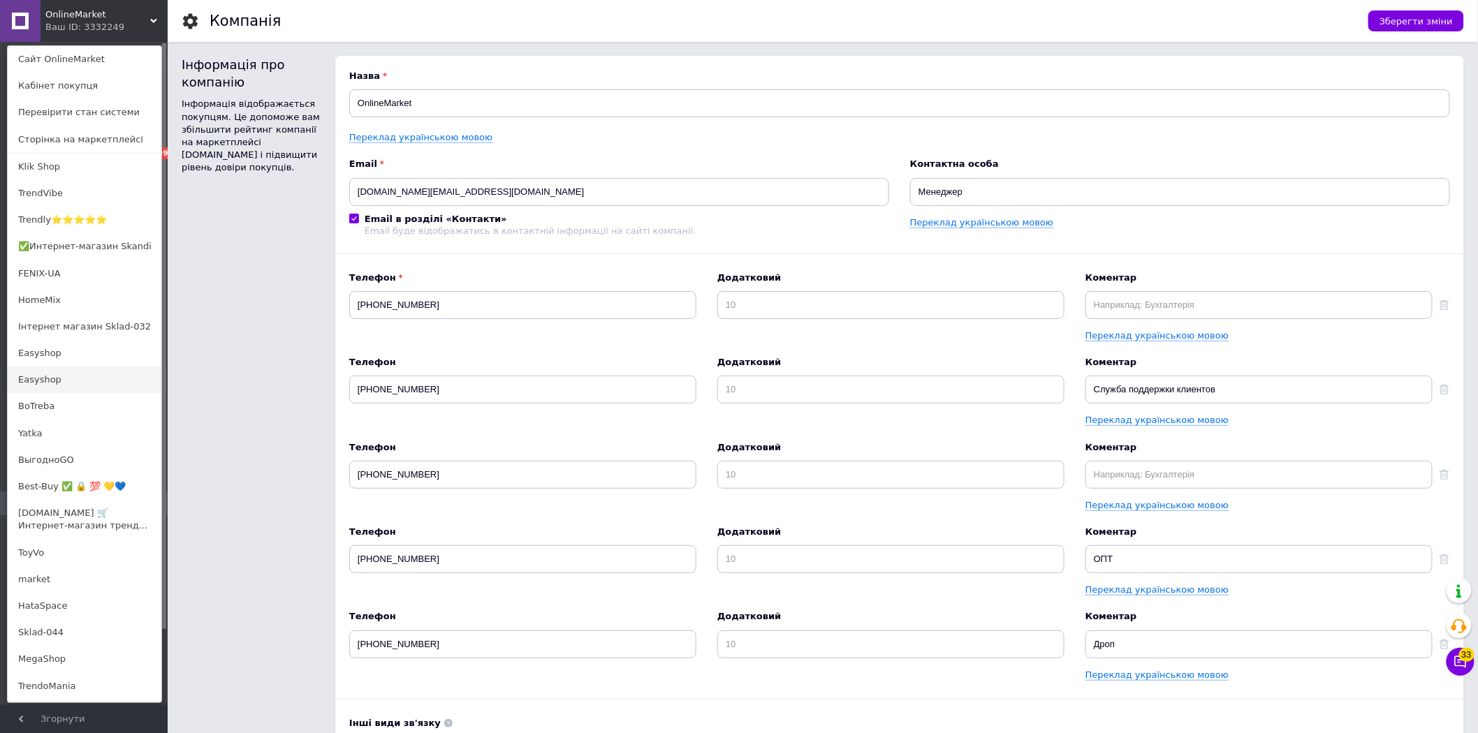
scroll to position [771, 0]
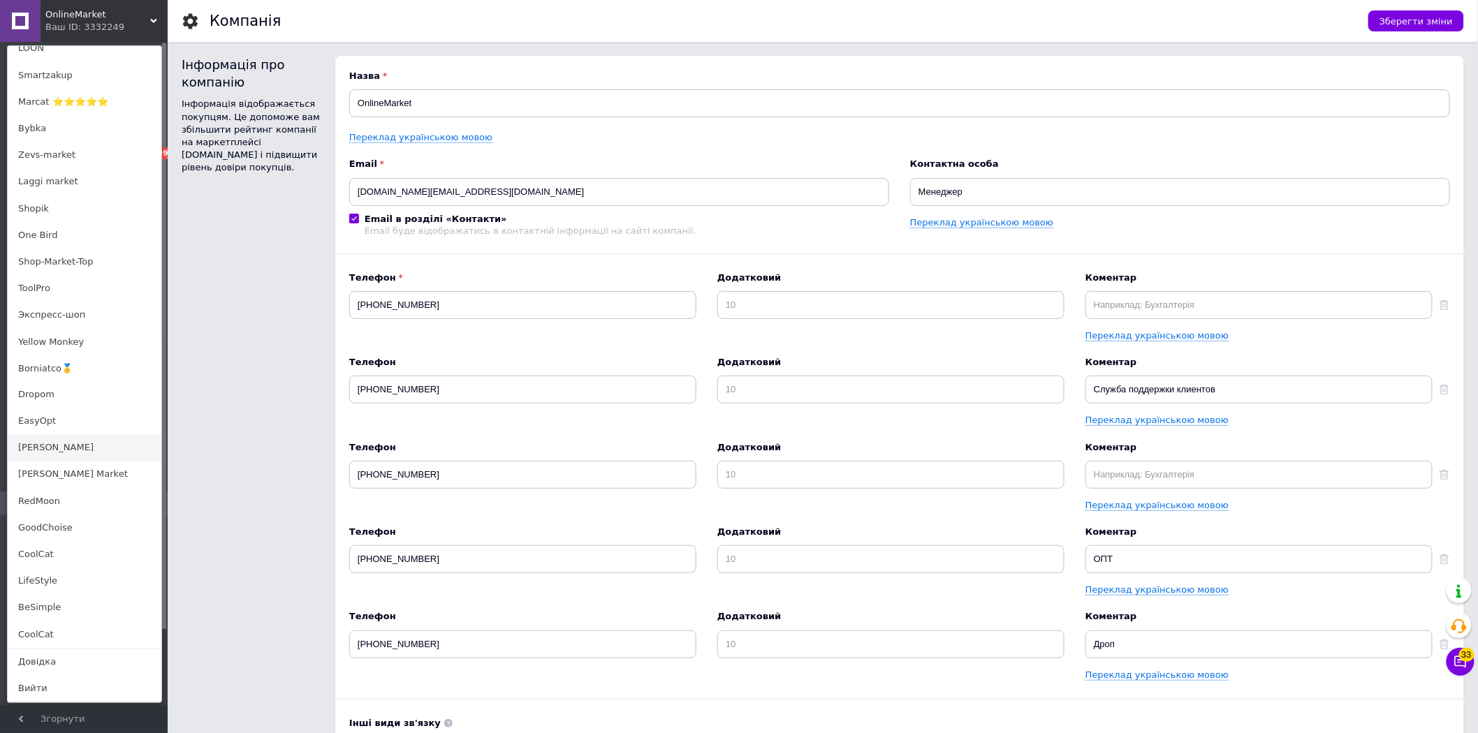
click at [68, 448] on link "[PERSON_NAME]" at bounding box center [85, 448] width 154 height 27
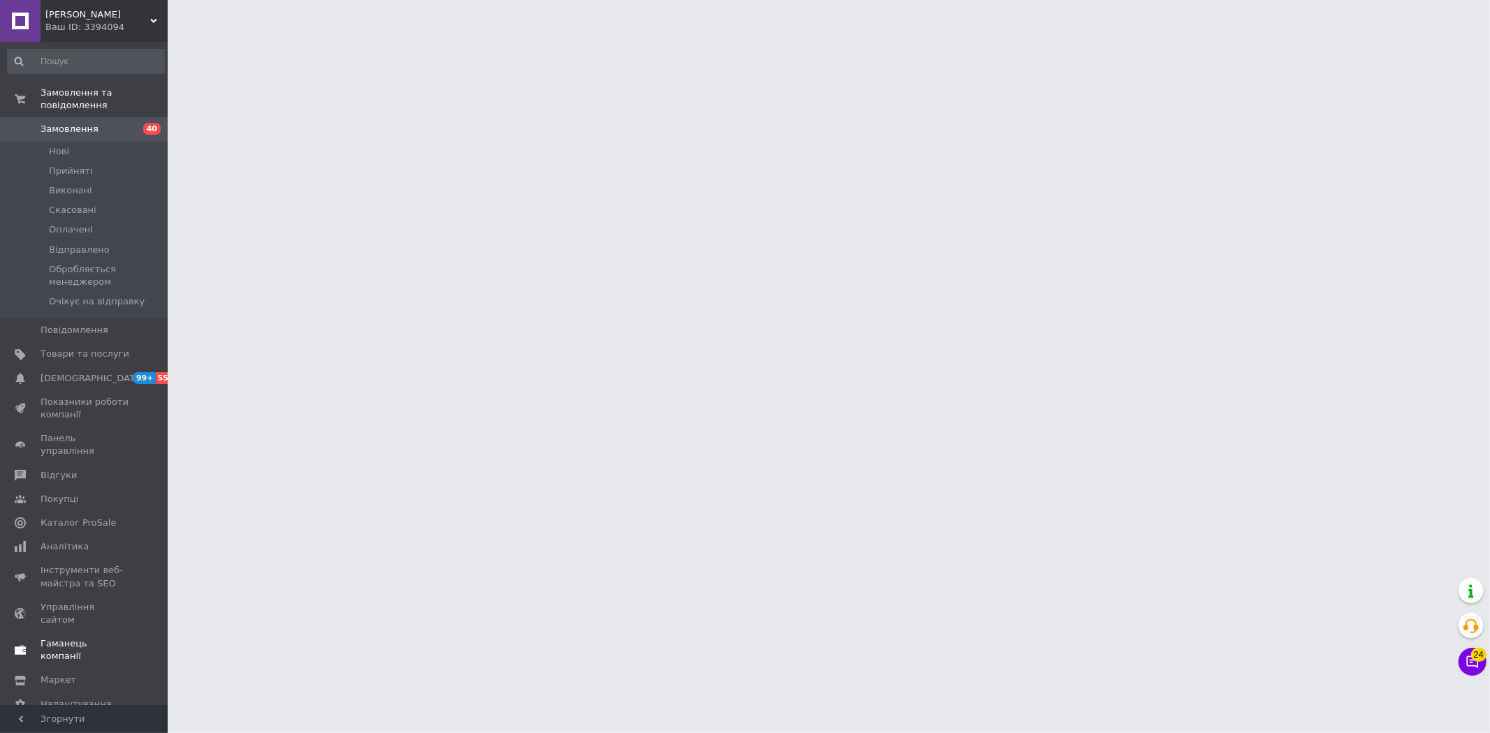
click at [89, 638] on span "Гаманець компанії" at bounding box center [85, 650] width 89 height 25
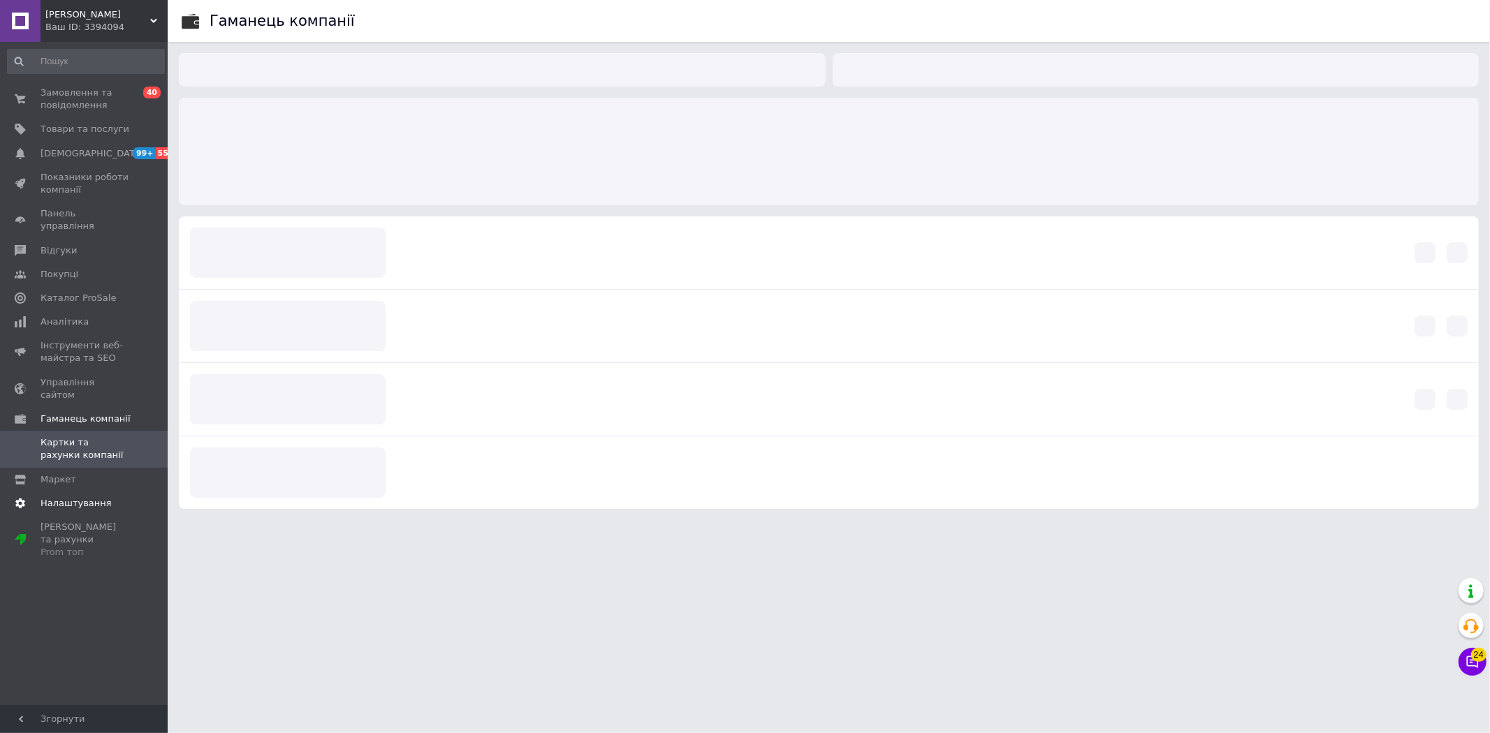
click at [95, 492] on link "Налаштування" at bounding box center [86, 504] width 172 height 24
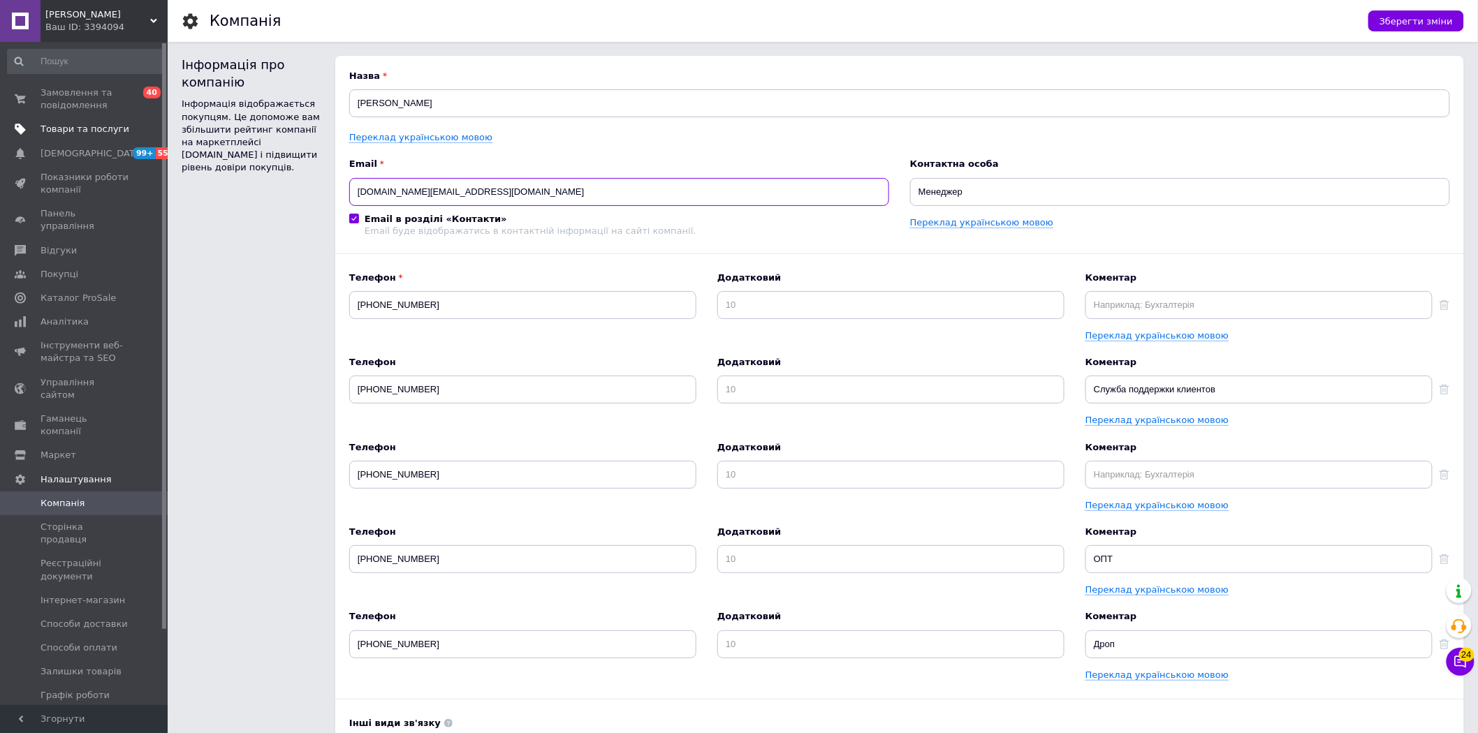
drag, startPoint x: 524, startPoint y: 196, endPoint x: 112, endPoint y: 89, distance: 425.0
drag, startPoint x: 78, startPoint y: 13, endPoint x: 45, endPoint y: 11, distance: 32.2
click at [45, 11] on span "[PERSON_NAME]" at bounding box center [97, 14] width 105 height 13
copy span "[PERSON_NAME]"
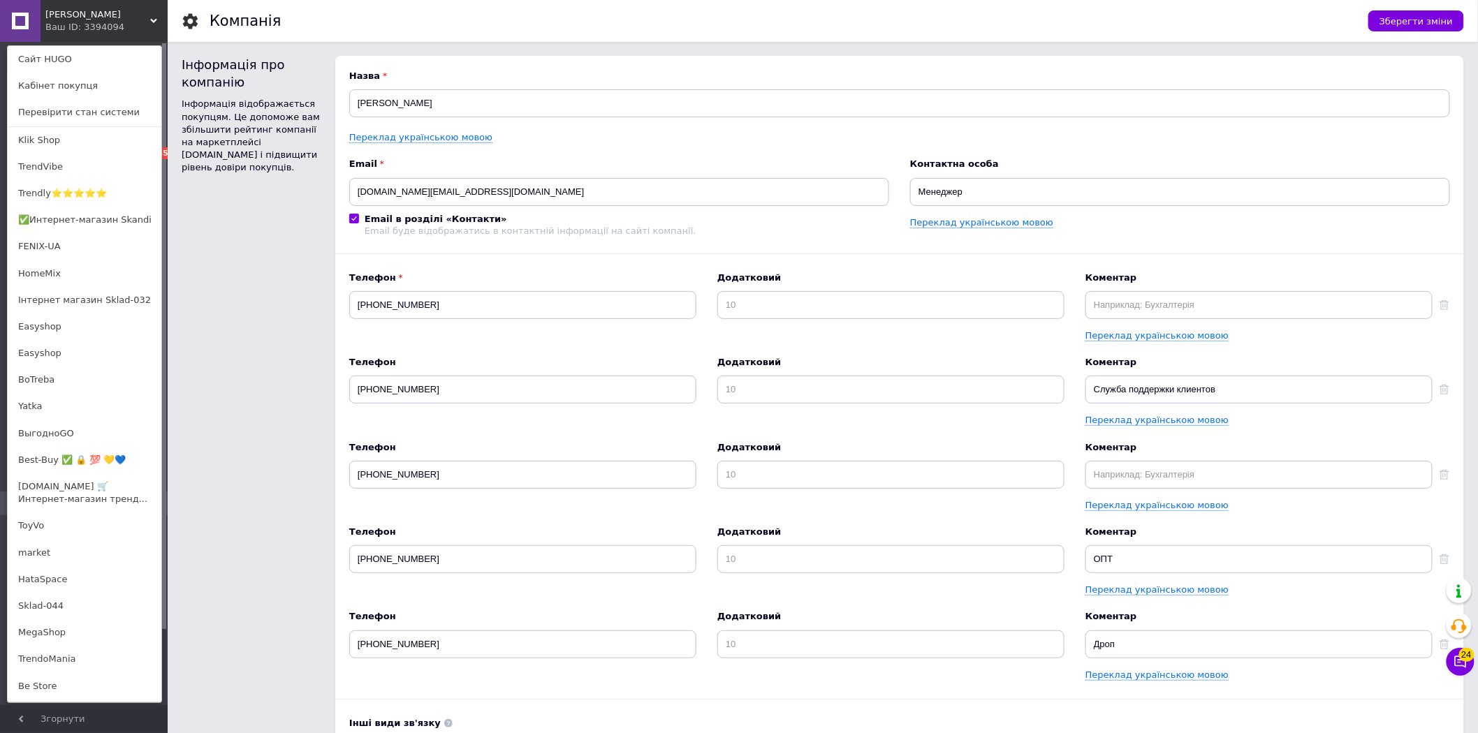
scroll to position [744, 0]
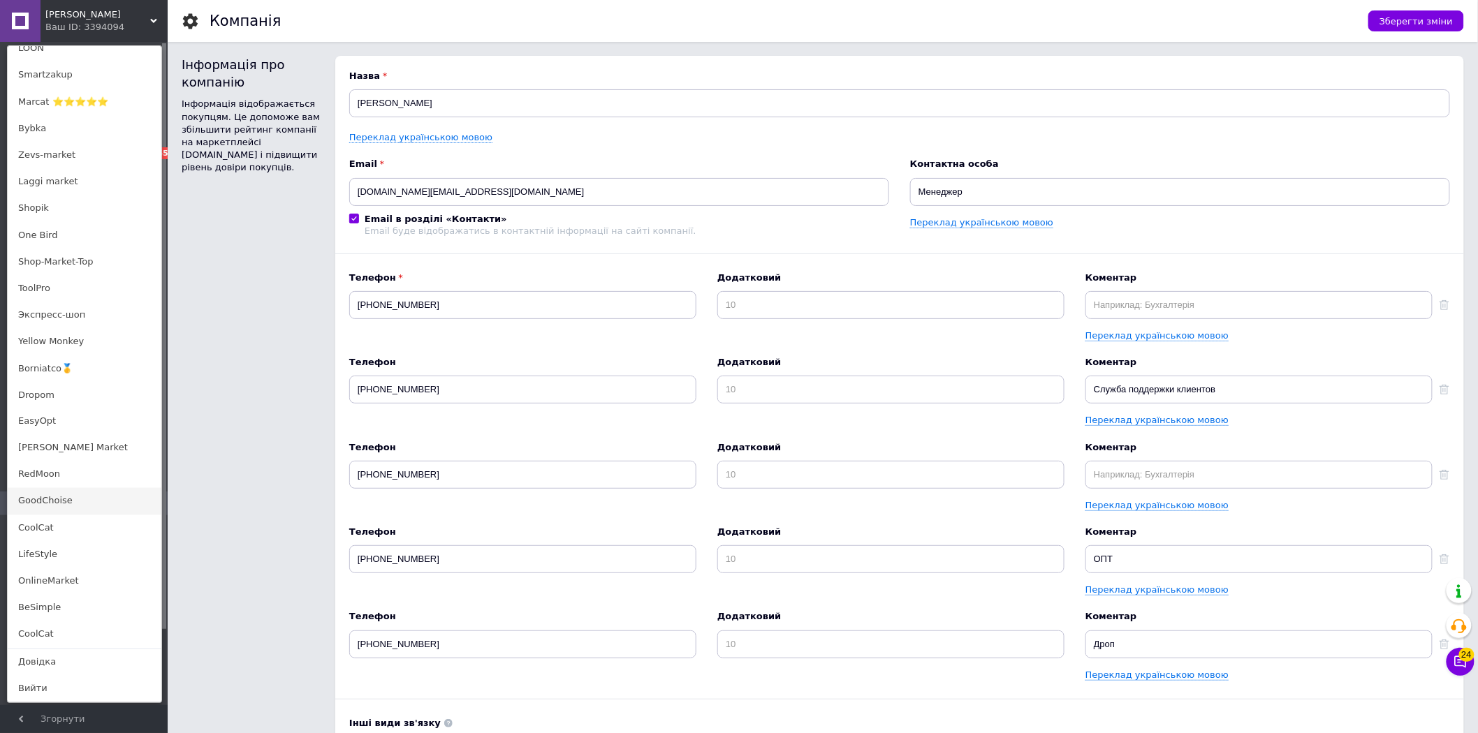
click at [98, 500] on link "GoodChoise" at bounding box center [85, 501] width 154 height 27
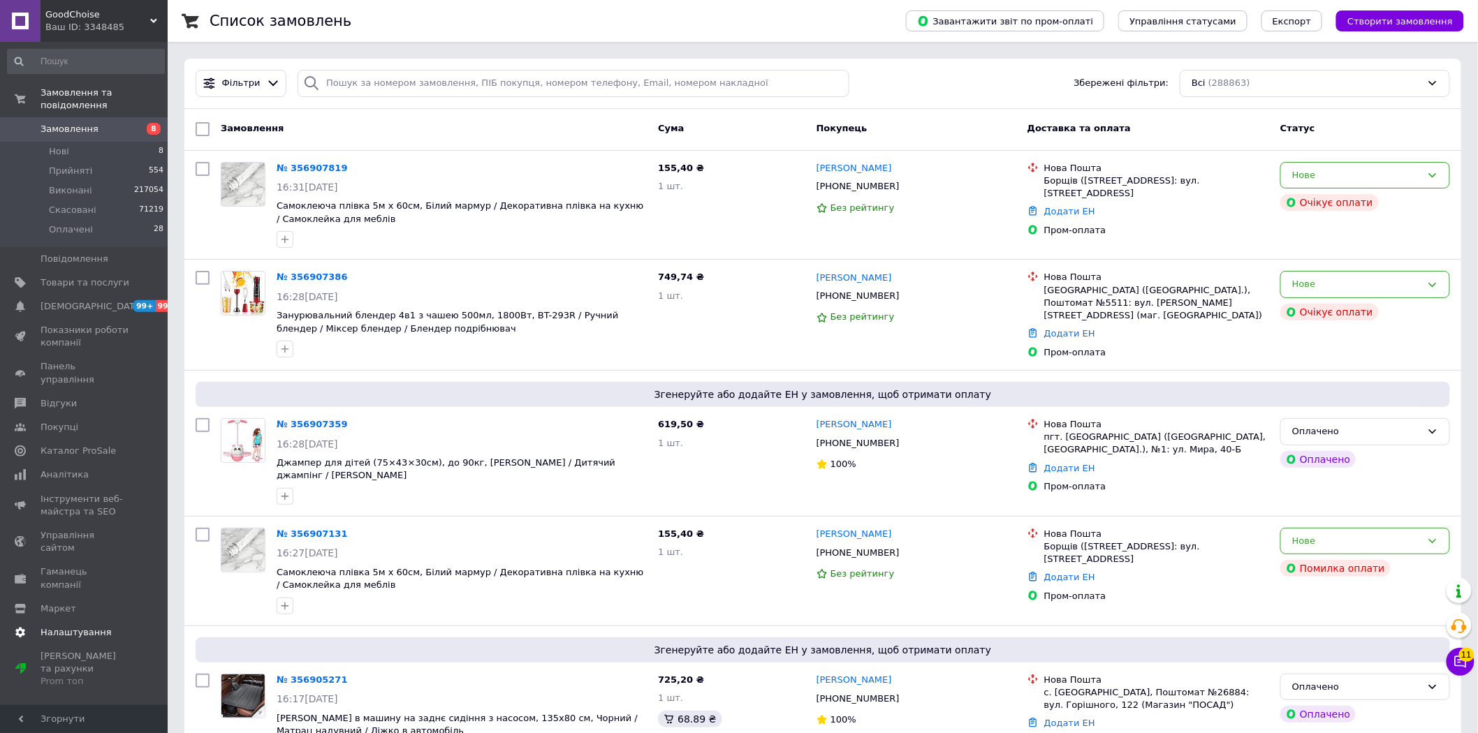
click at [80, 626] on span "Налаштування" at bounding box center [76, 632] width 71 height 13
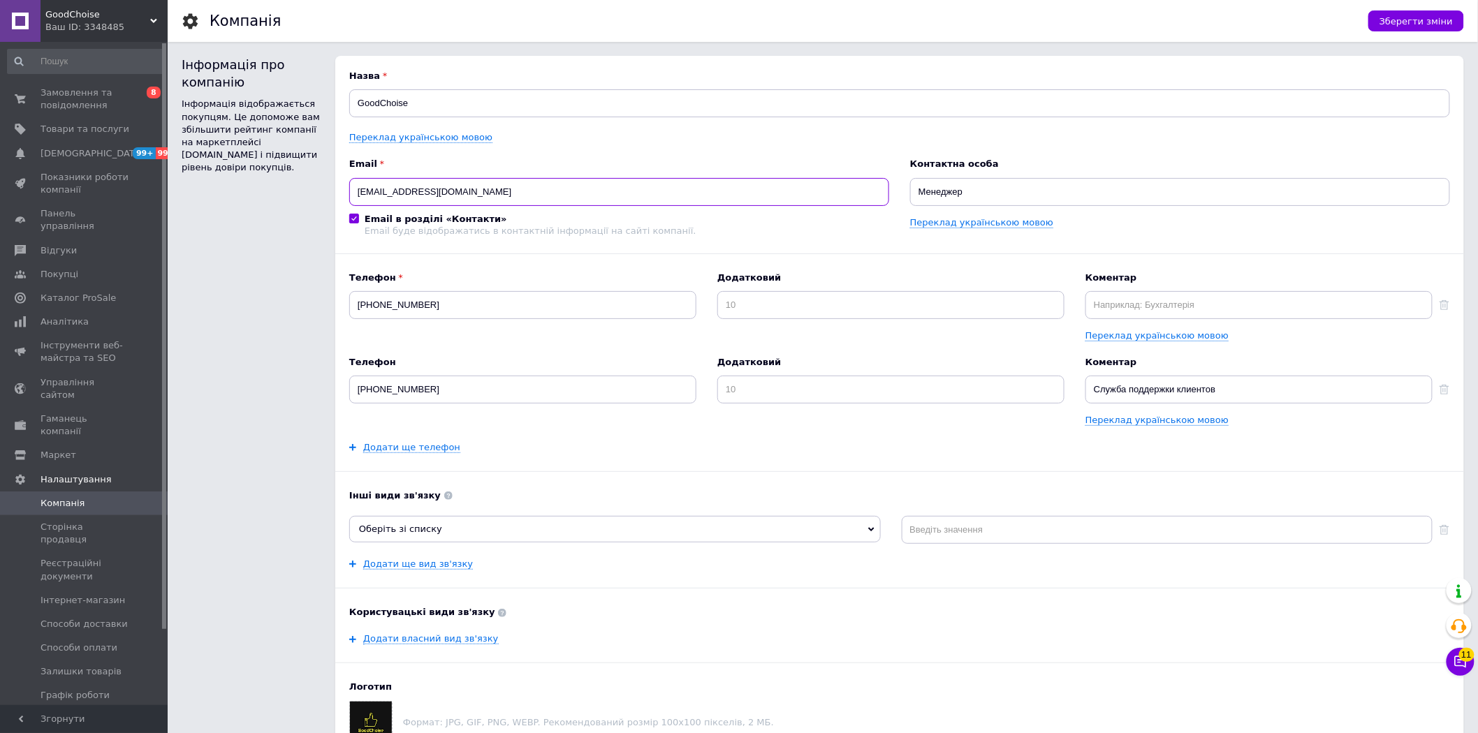
drag, startPoint x: 531, startPoint y: 198, endPoint x: 287, endPoint y: 159, distance: 247.4
click at [291, 161] on div "Інформація про компанію Інформація відображається покупцям. Це допоможе вам збі…" at bounding box center [823, 407] width 1282 height 703
drag, startPoint x: 121, startPoint y: 17, endPoint x: 47, endPoint y: 15, distance: 74.1
click at [47, 15] on span "GoodChoise" at bounding box center [97, 14] width 105 height 13
copy span "GoodChoise"
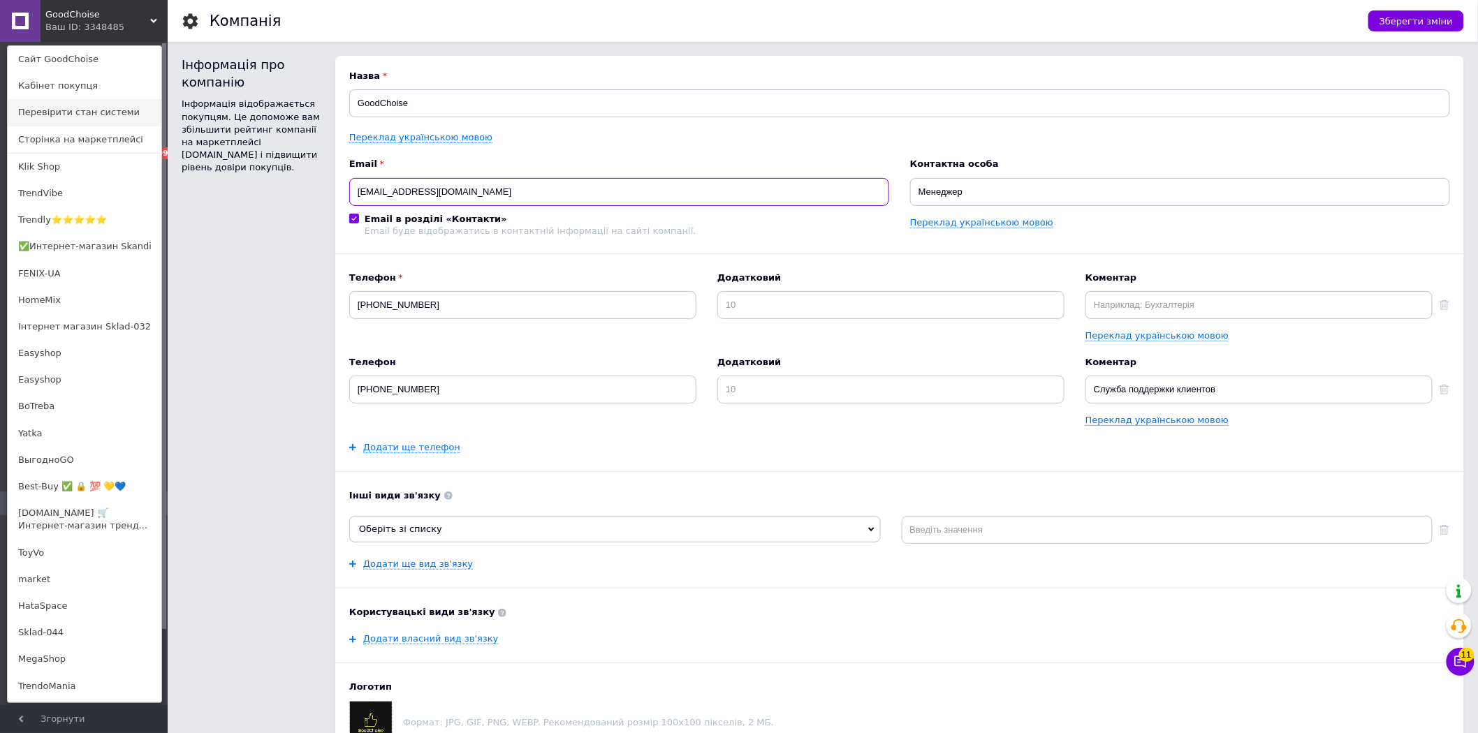
drag, startPoint x: 529, startPoint y: 191, endPoint x: 52, endPoint y: 106, distance: 485.2
click at [120, 23] on div "GoodChoise Ваш ID: 3348485 Сайт GoodChoise Кабінет покупця Перевірити стан сист…" at bounding box center [84, 21] width 168 height 42
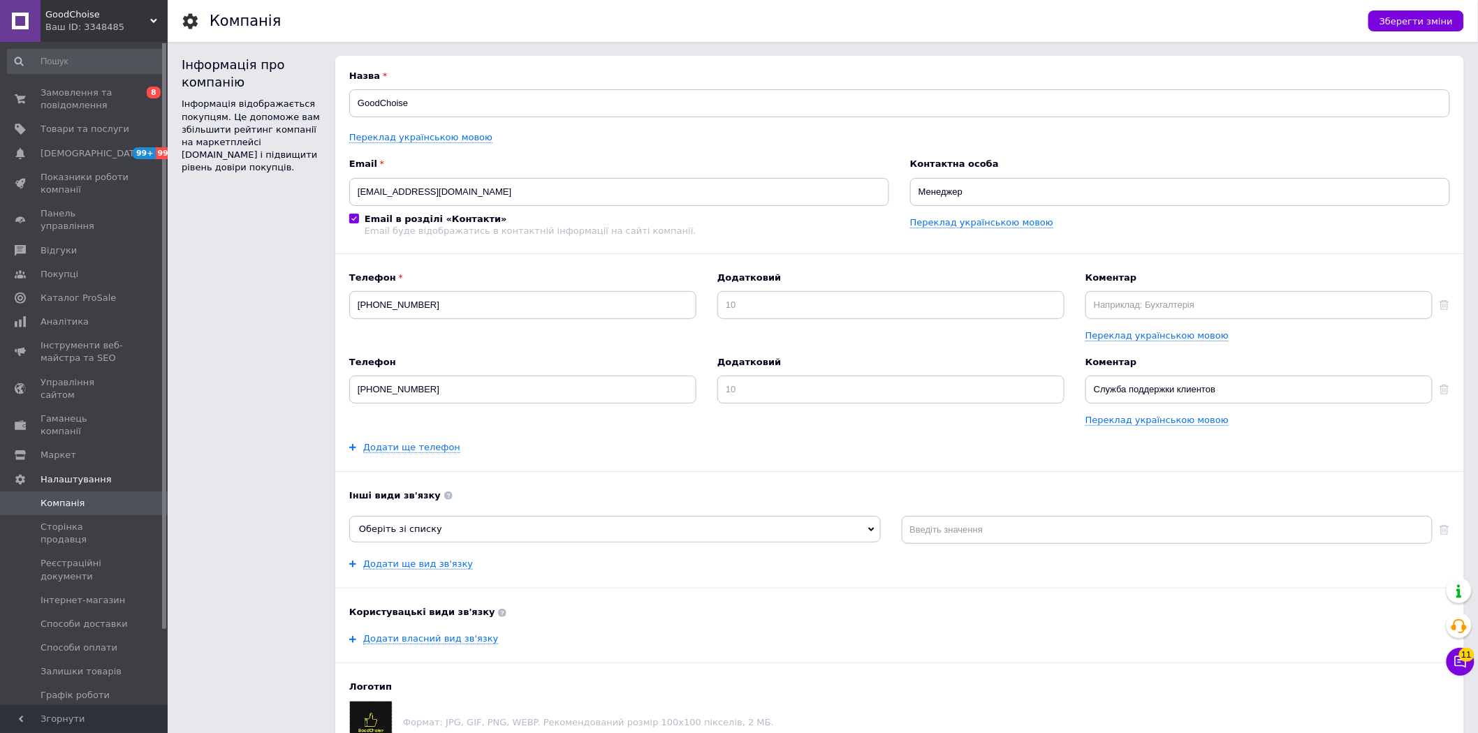
click at [131, 6] on div "GoodChoise Ваш ID: 3348485" at bounding box center [104, 21] width 127 height 42
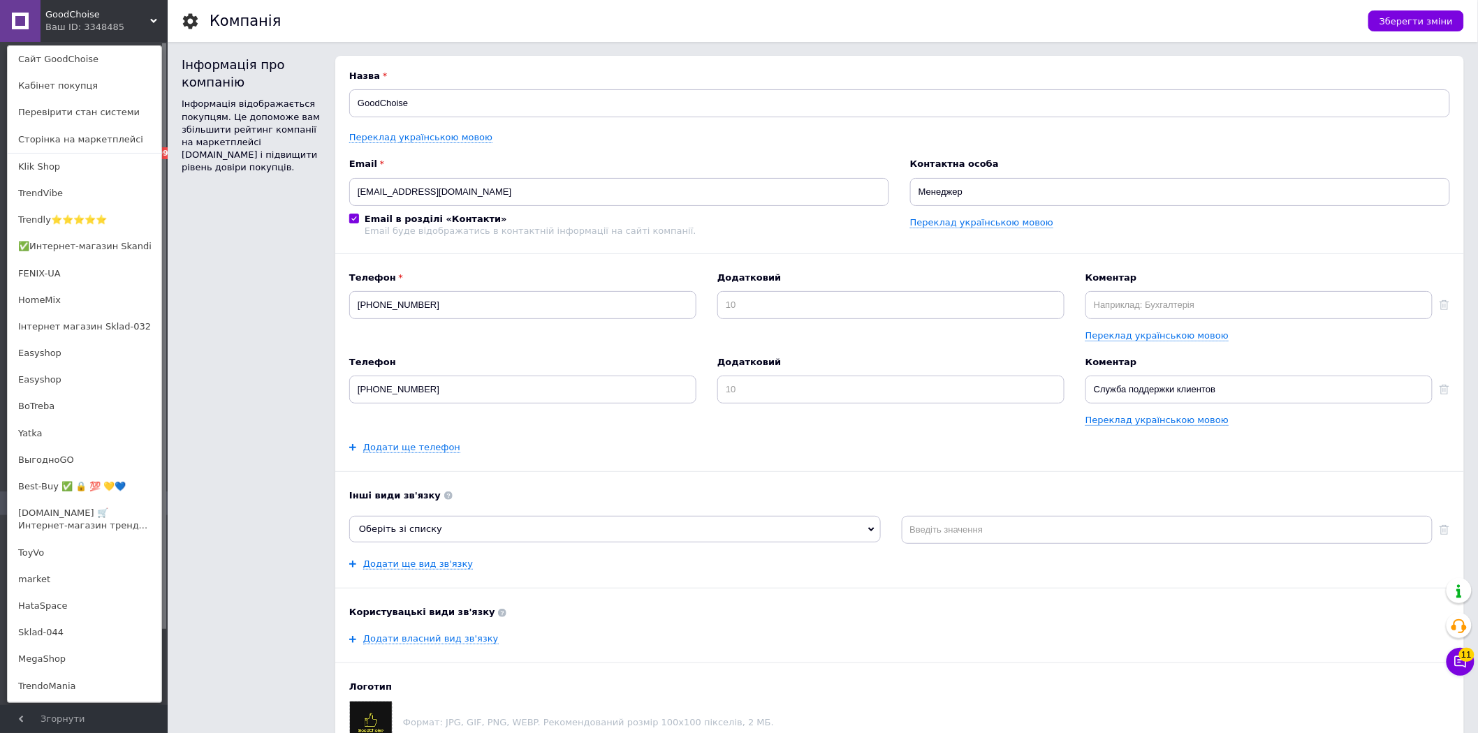
scroll to position [771, 0]
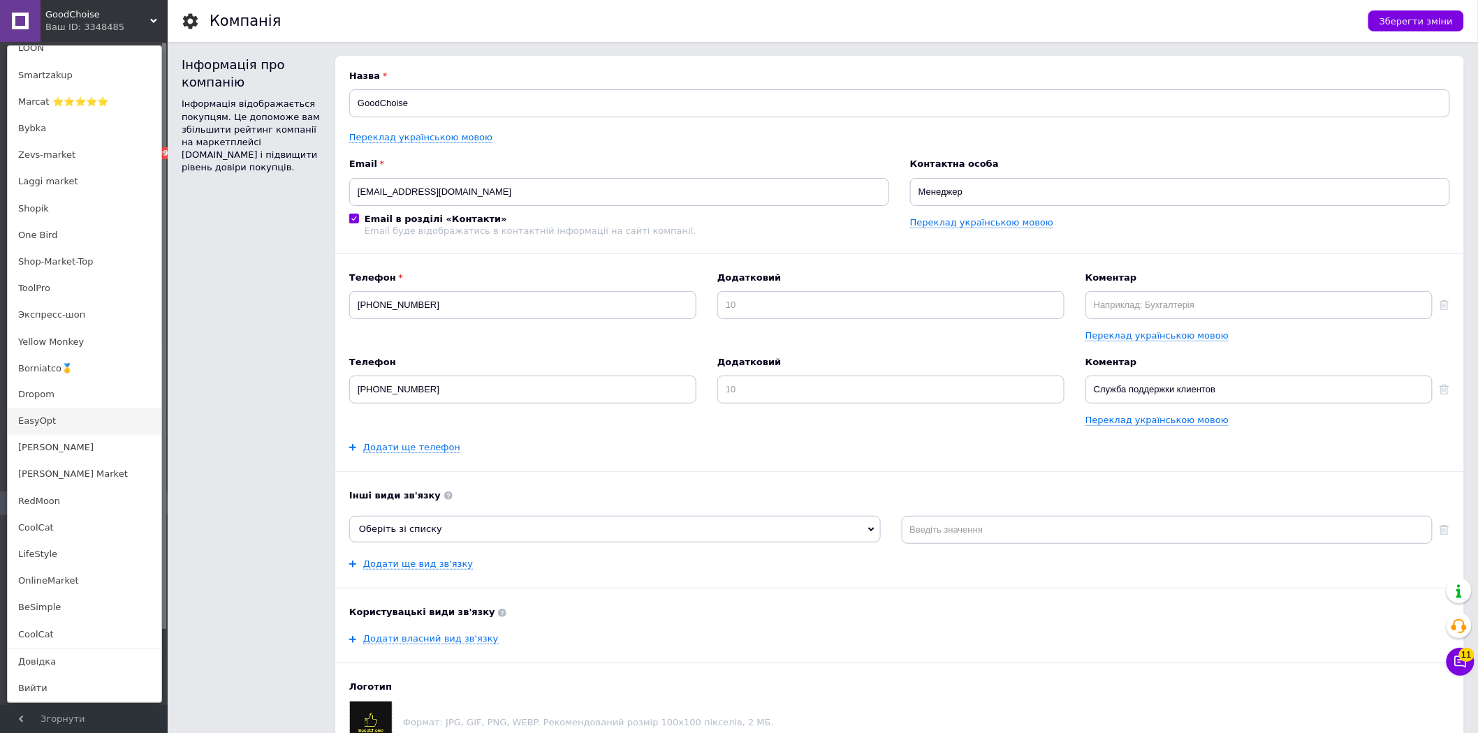
click at [64, 426] on link "EasyOpt" at bounding box center [85, 422] width 154 height 27
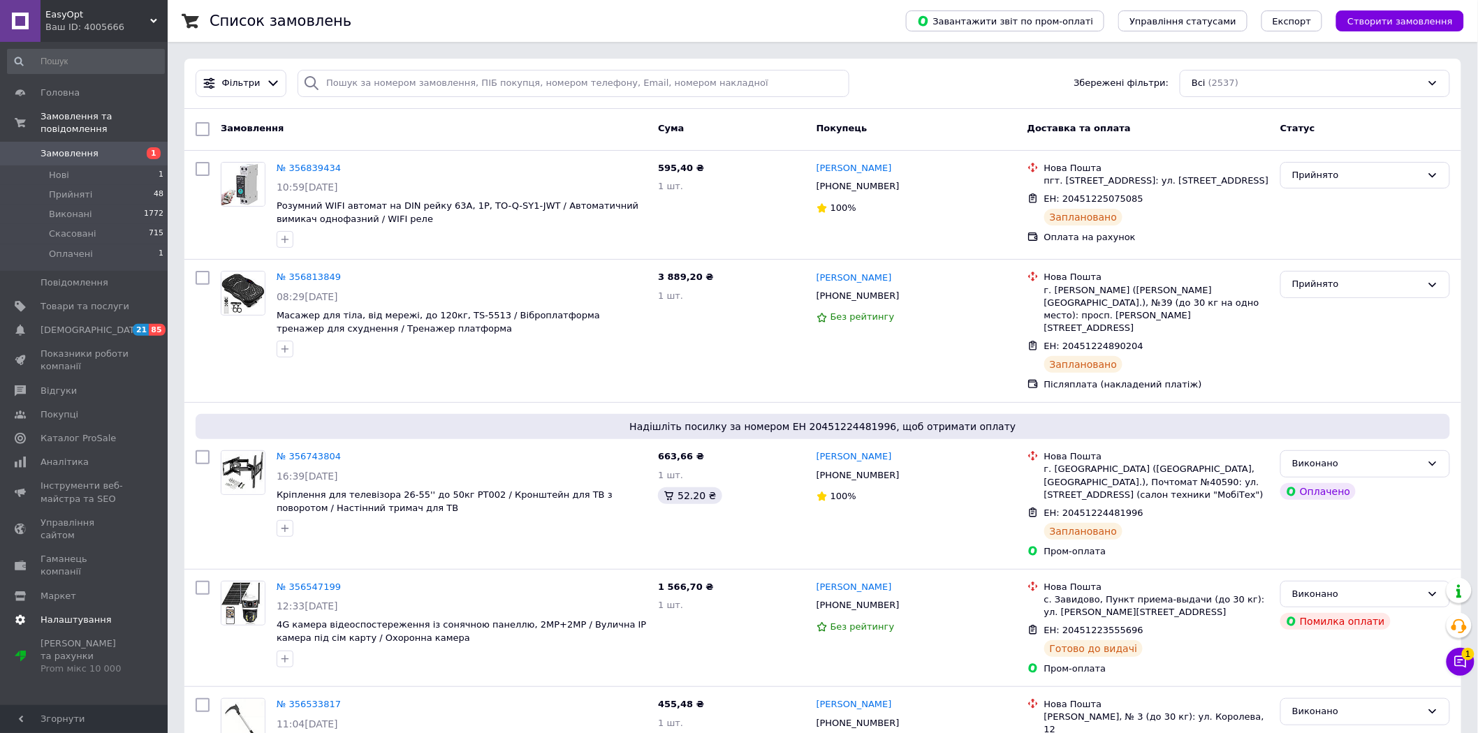
click at [85, 608] on link "Налаштування" at bounding box center [86, 620] width 172 height 24
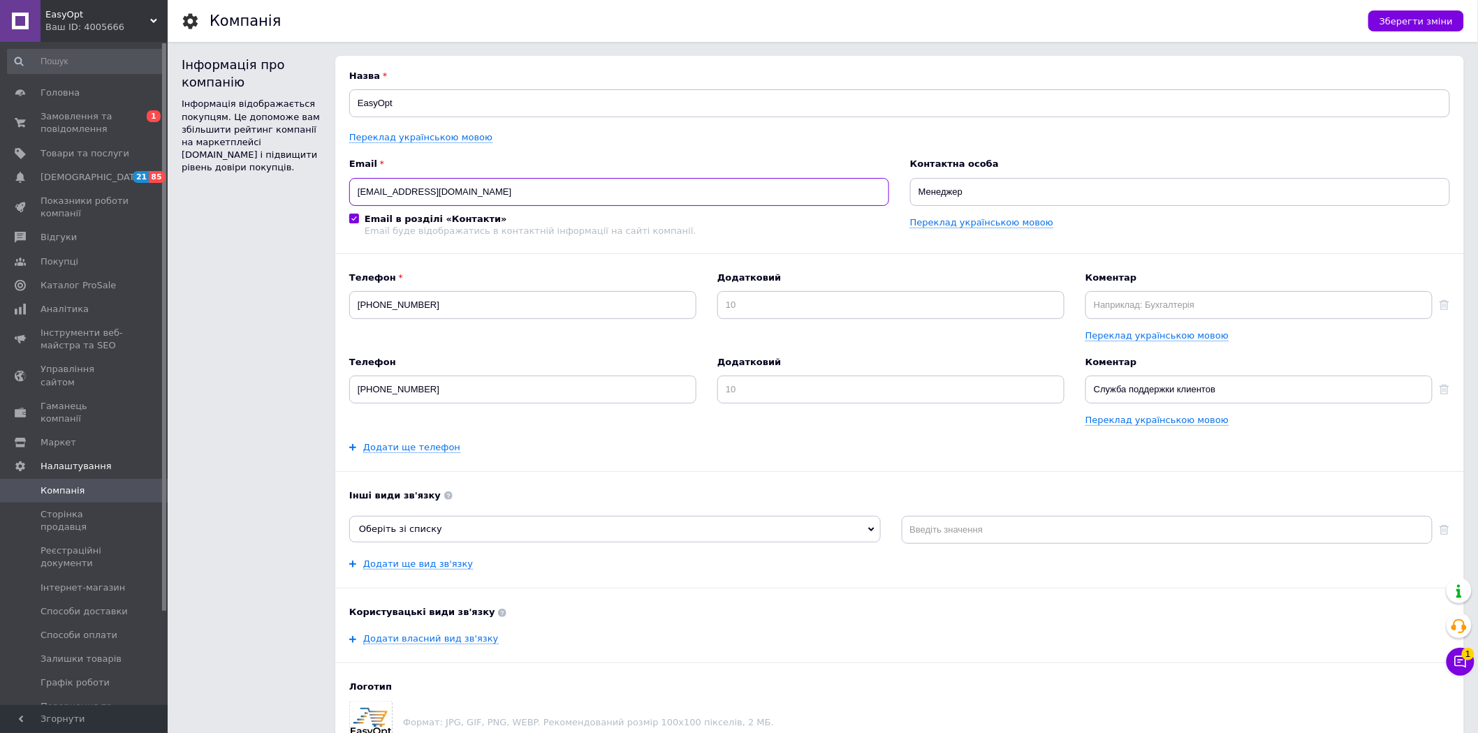
drag, startPoint x: 492, startPoint y: 182, endPoint x: 274, endPoint y: 145, distance: 220.2
click at [271, 163] on div "Інформація про компанію Інформація відображається покупцям. Це допоможе вам збі…" at bounding box center [823, 407] width 1282 height 703
drag, startPoint x: 112, startPoint y: 11, endPoint x: 47, endPoint y: 8, distance: 65.7
click at [47, 8] on span "EasyOpt" at bounding box center [97, 14] width 105 height 13
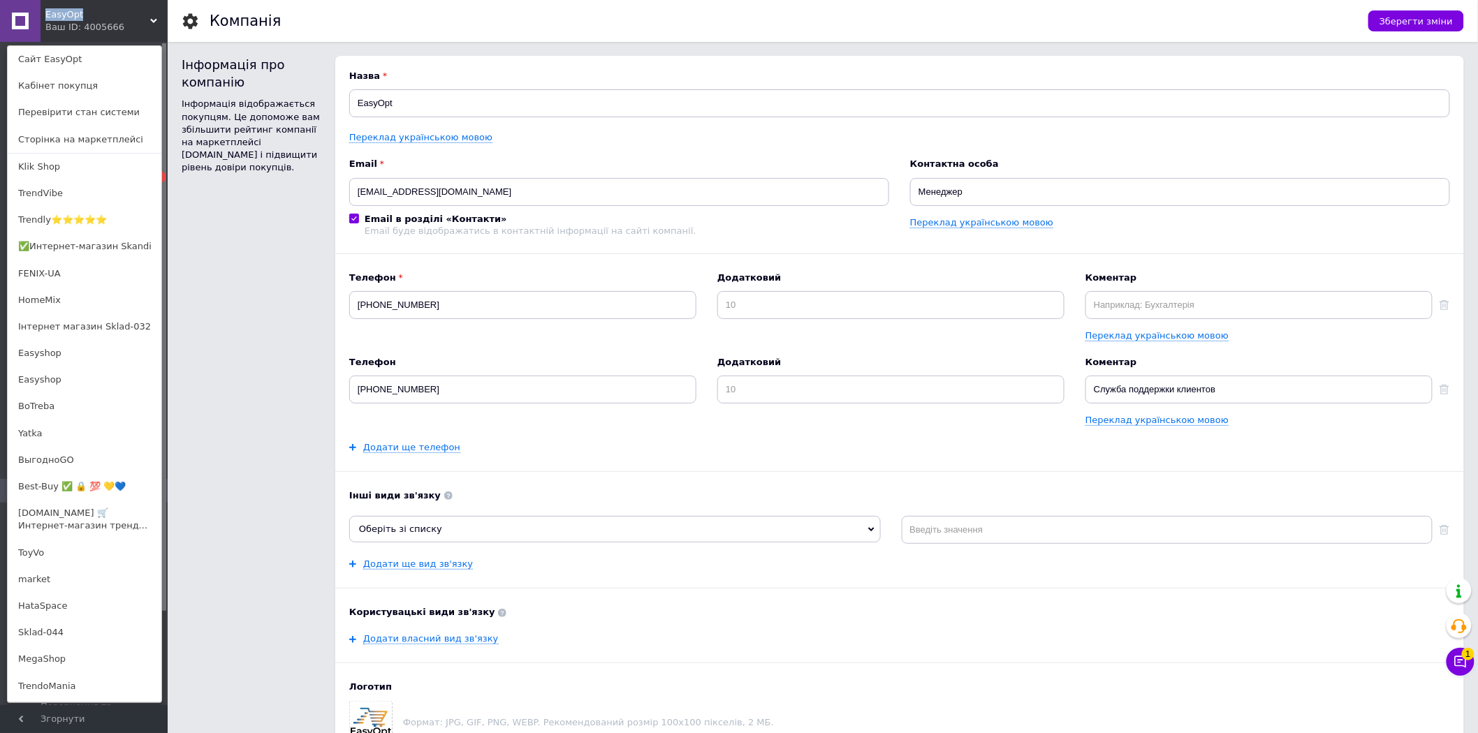
copy span "EasyOpt"
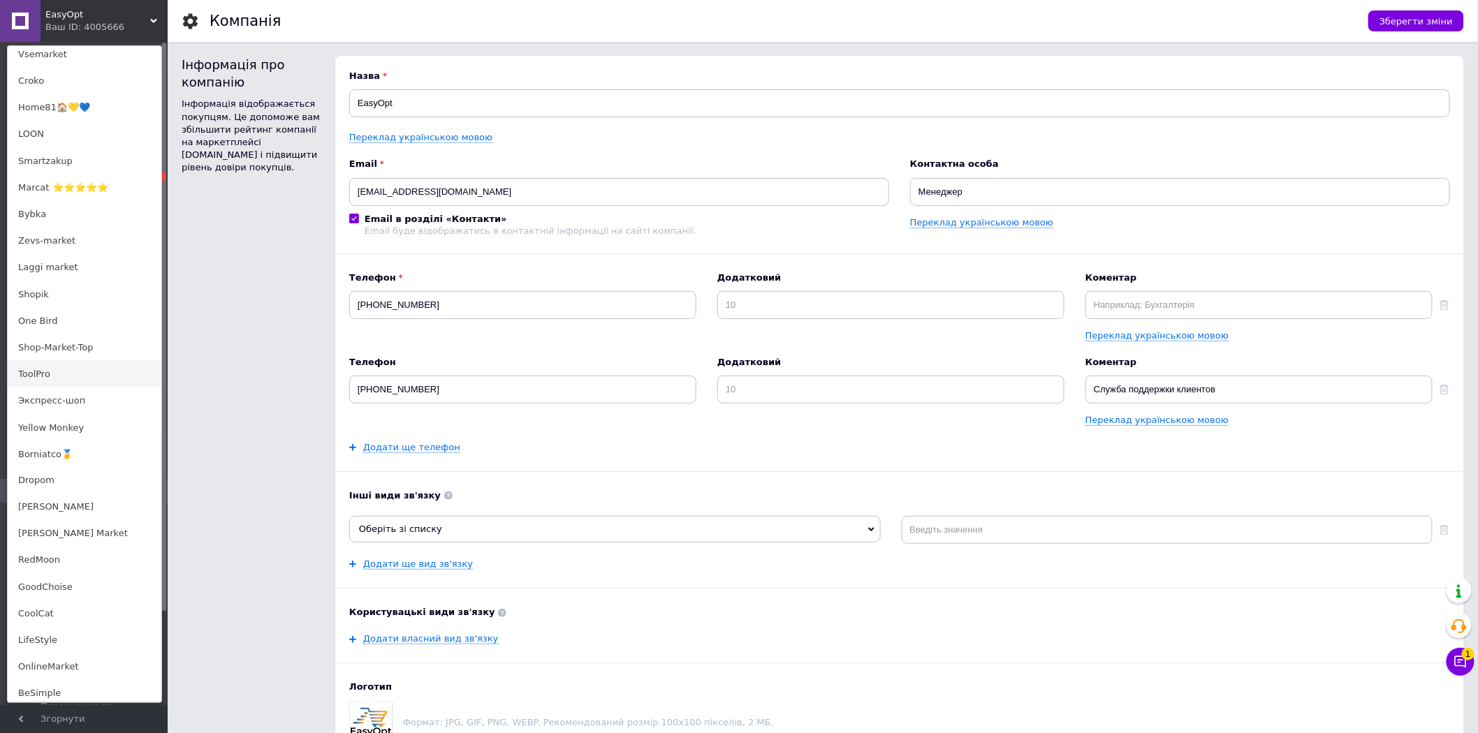
click at [87, 368] on link "ToolPro" at bounding box center [85, 374] width 154 height 27
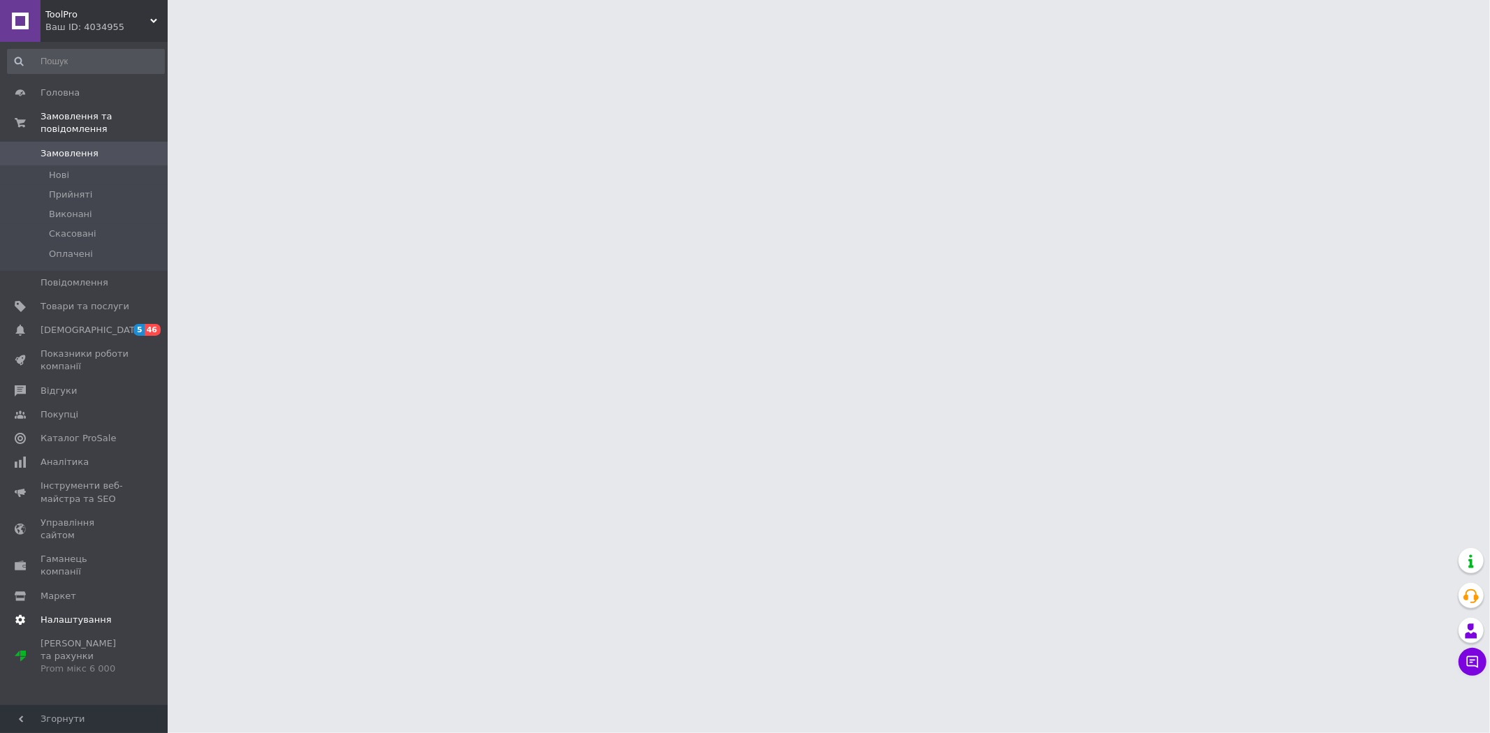
click at [93, 608] on link "Налаштування" at bounding box center [86, 620] width 172 height 24
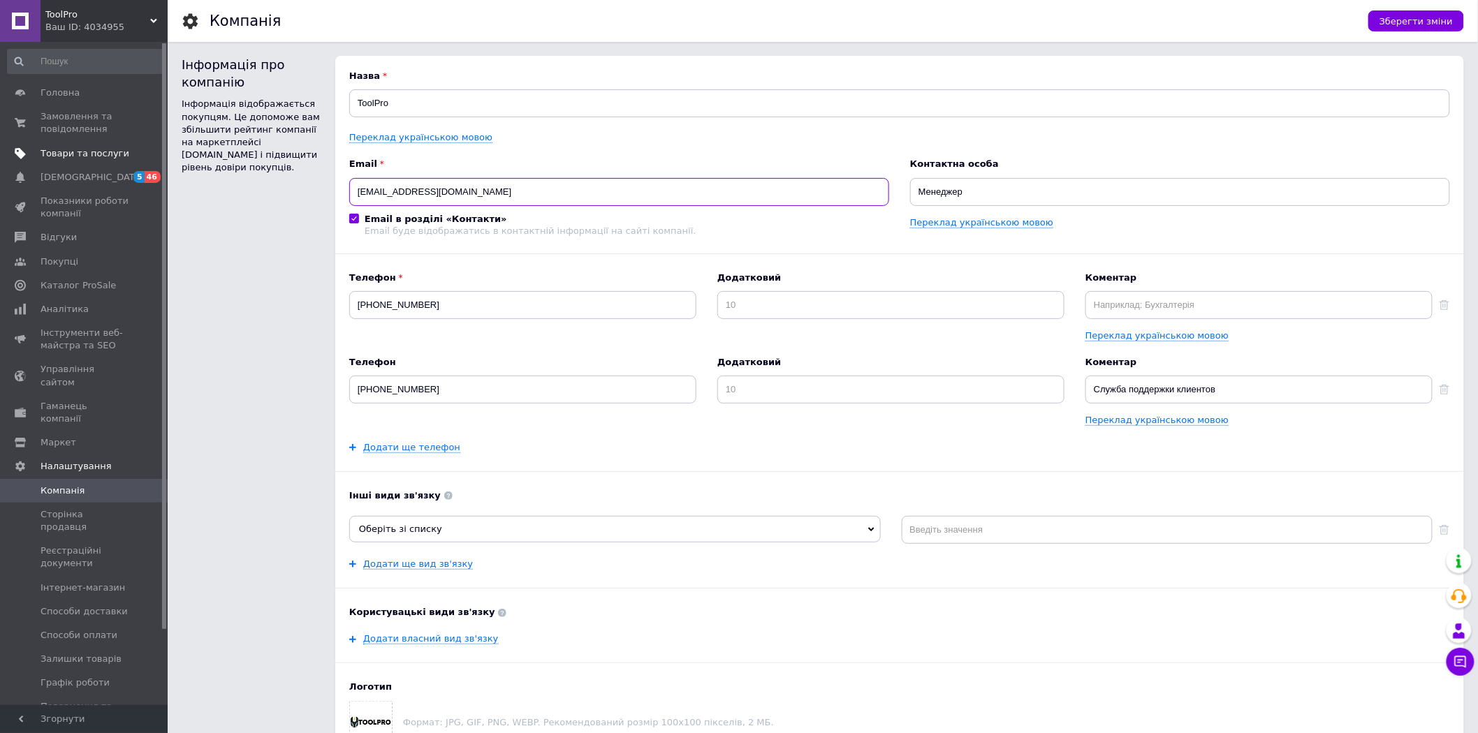
drag, startPoint x: 485, startPoint y: 189, endPoint x: 91, endPoint y: 159, distance: 394.3
drag, startPoint x: 80, startPoint y: 15, endPoint x: 36, endPoint y: 3, distance: 45.4
click at [36, 3] on div "ToolPro Ваш ID: 4034955 Сайт ToolPro Кабінет покупця Перевірити стан системи Ст…" at bounding box center [84, 21] width 168 height 42
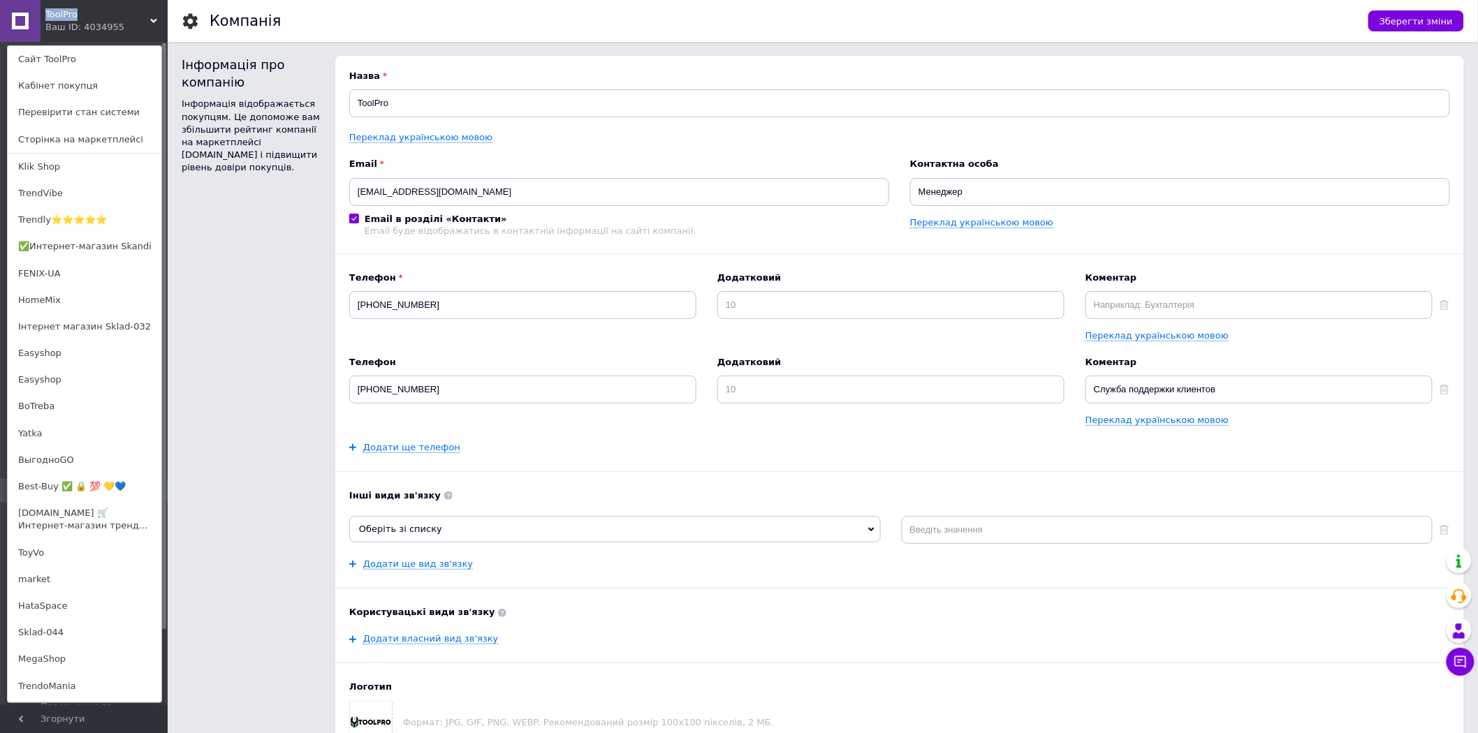
copy div "ToolPro"
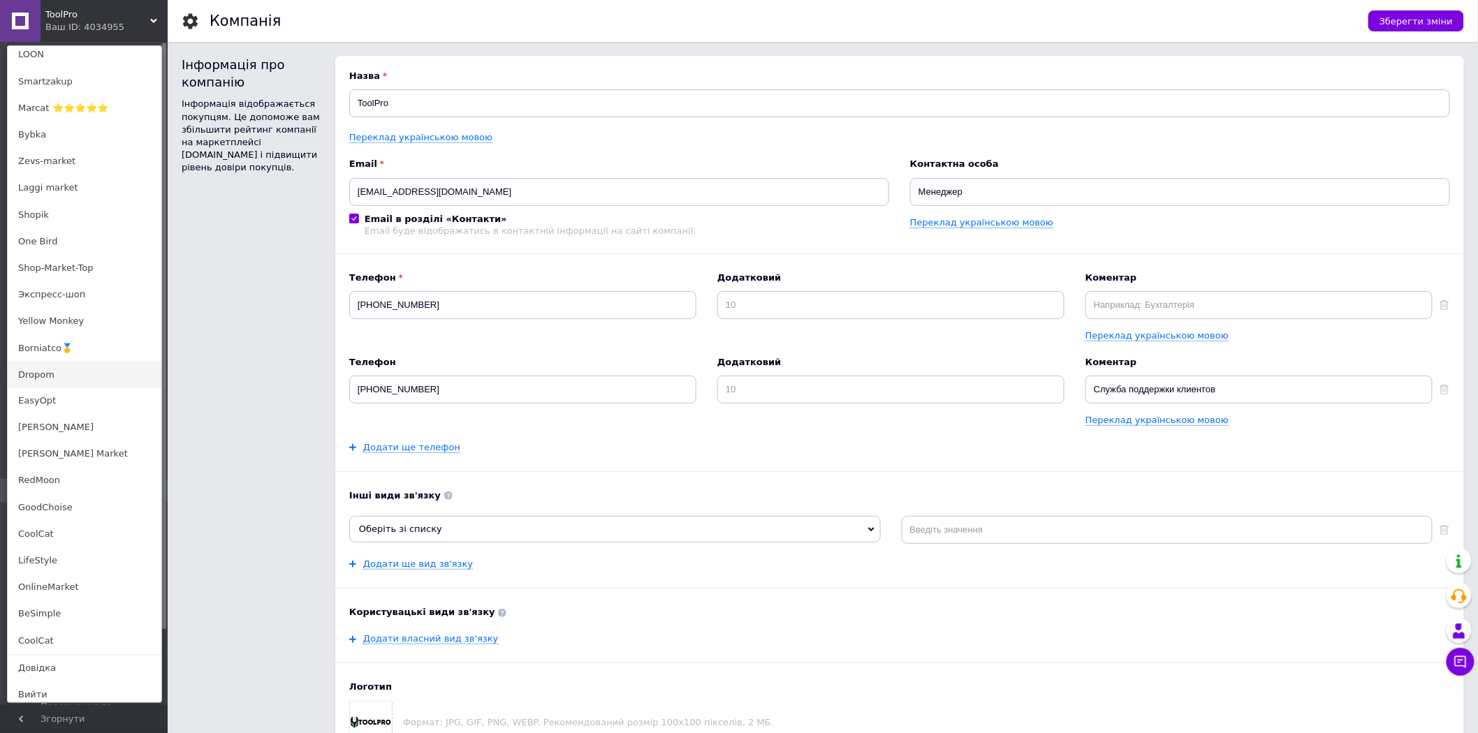
click at [46, 381] on link "Dropom" at bounding box center [85, 375] width 154 height 27
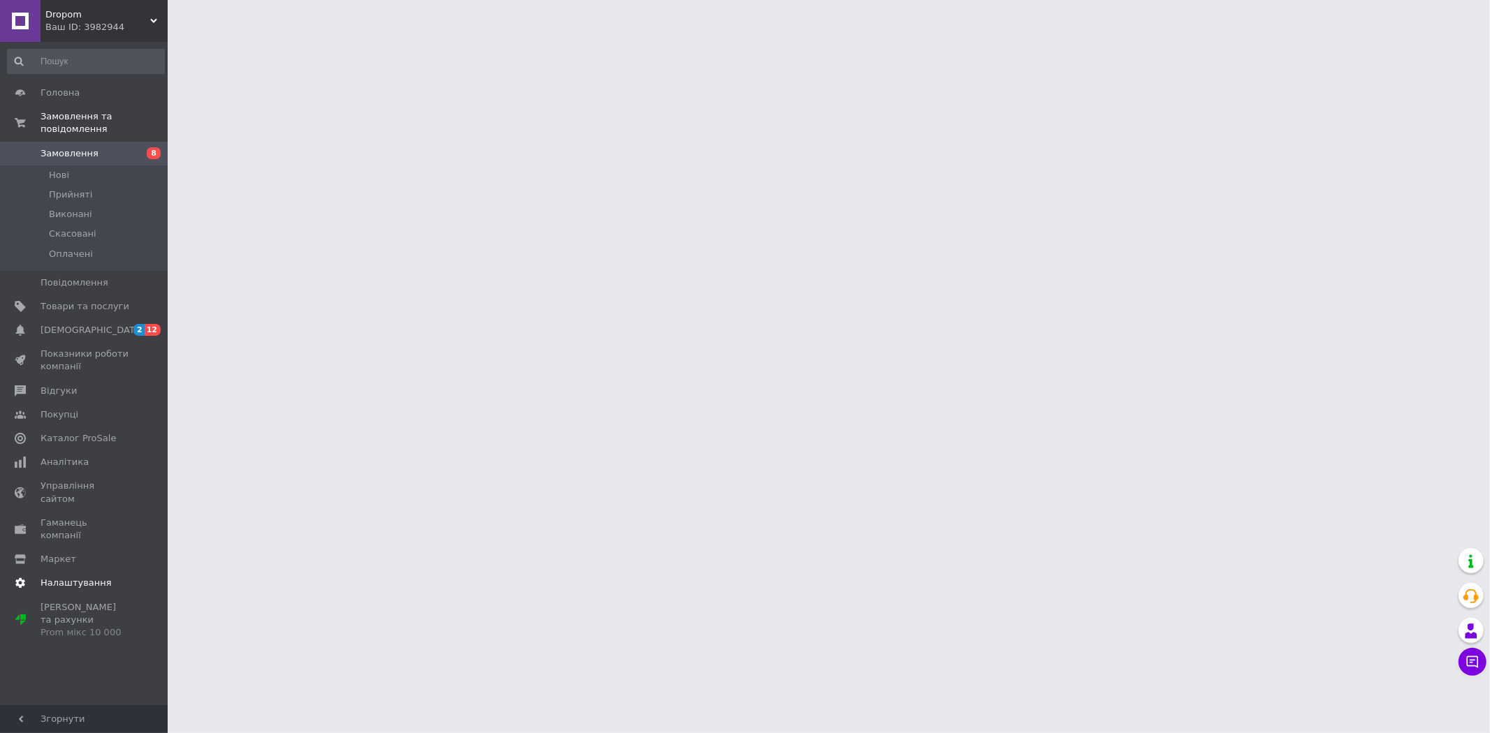
click at [103, 577] on span "Налаштування" at bounding box center [85, 583] width 89 height 13
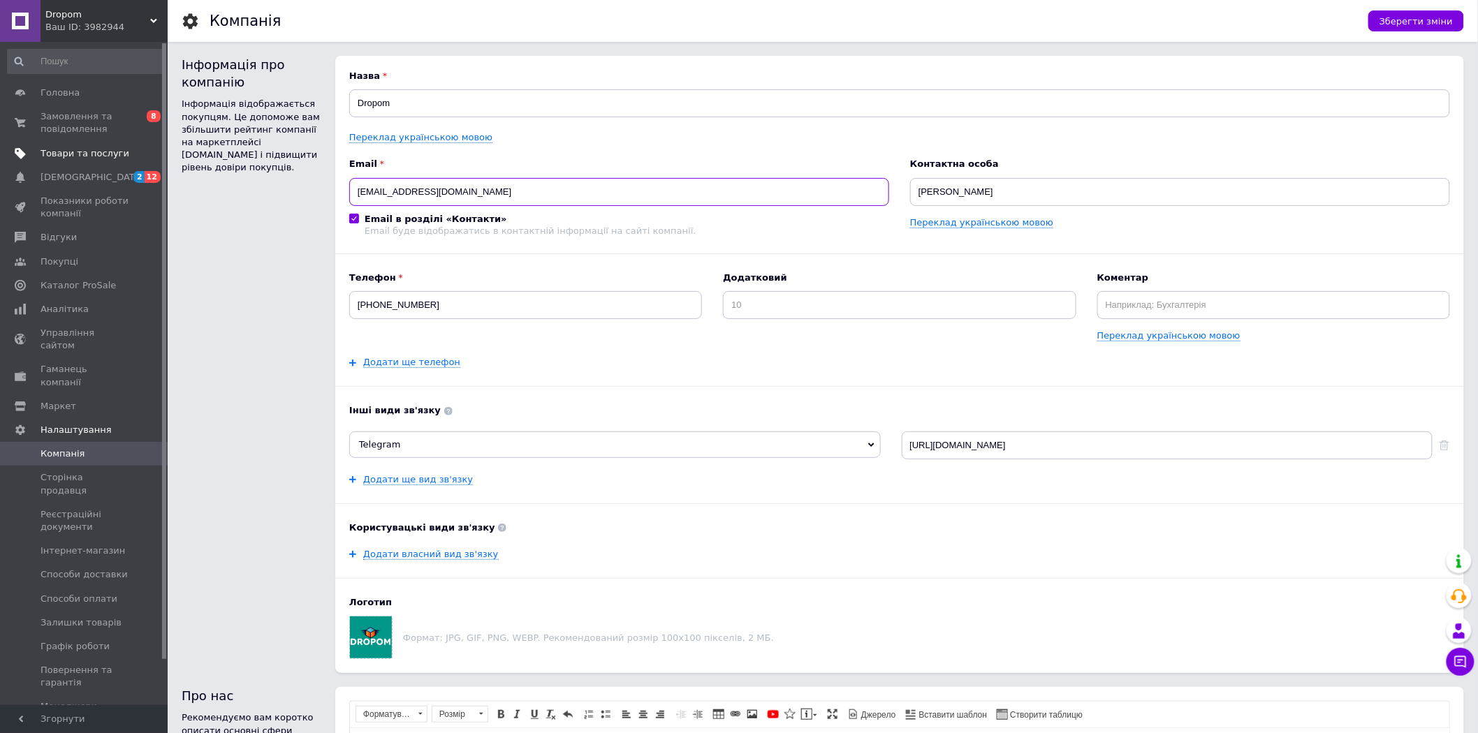
drag, startPoint x: 484, startPoint y: 197, endPoint x: 116, endPoint y: 164, distance: 369.5
drag, startPoint x: 85, startPoint y: 17, endPoint x: 43, endPoint y: 10, distance: 43.1
click at [43, 10] on div "Dropom Ваш ID: 3982944" at bounding box center [104, 21] width 127 height 42
copy span "Dropom"
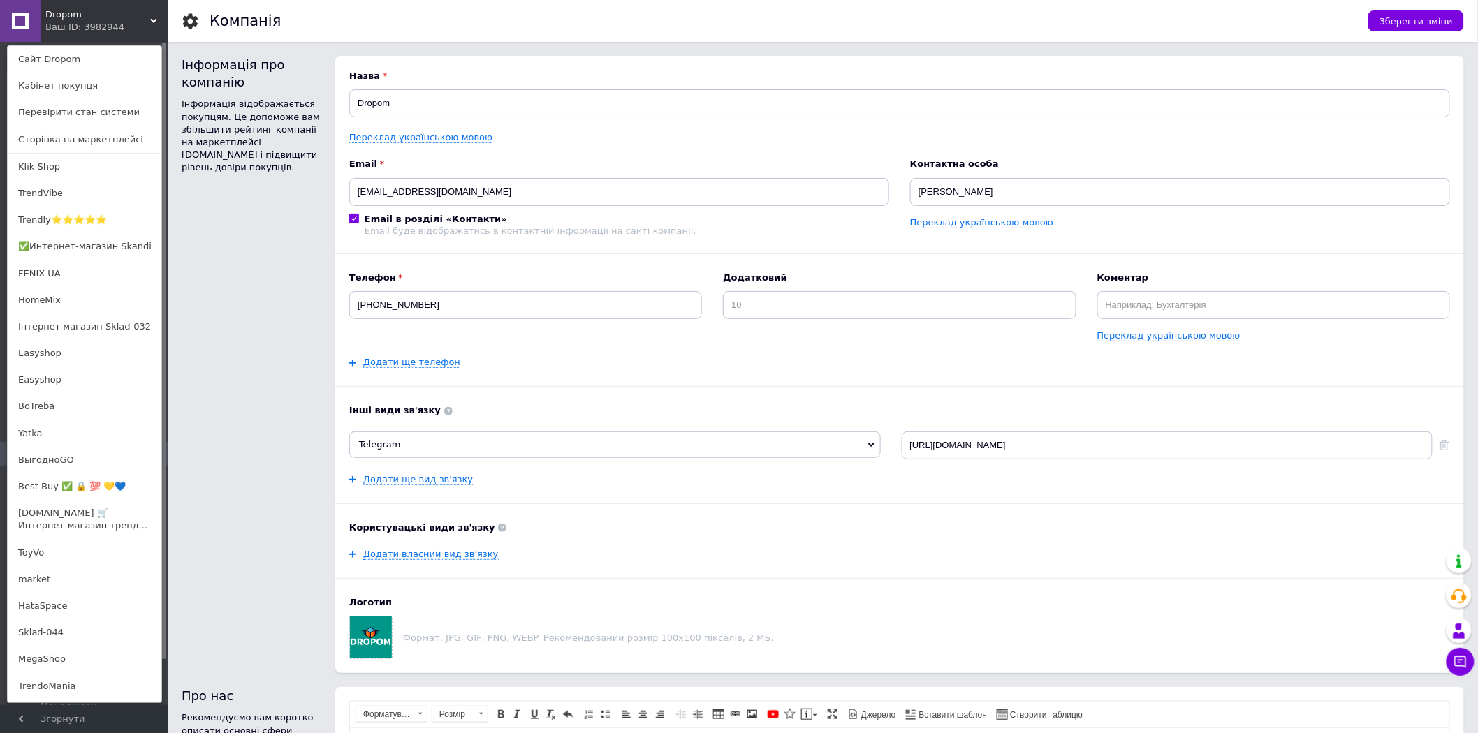
click at [126, 17] on div "Dropom Ваш ID: 3982944 Сайт Dropom Кабінет покупця Перевірити стан системи Стор…" at bounding box center [84, 21] width 168 height 42
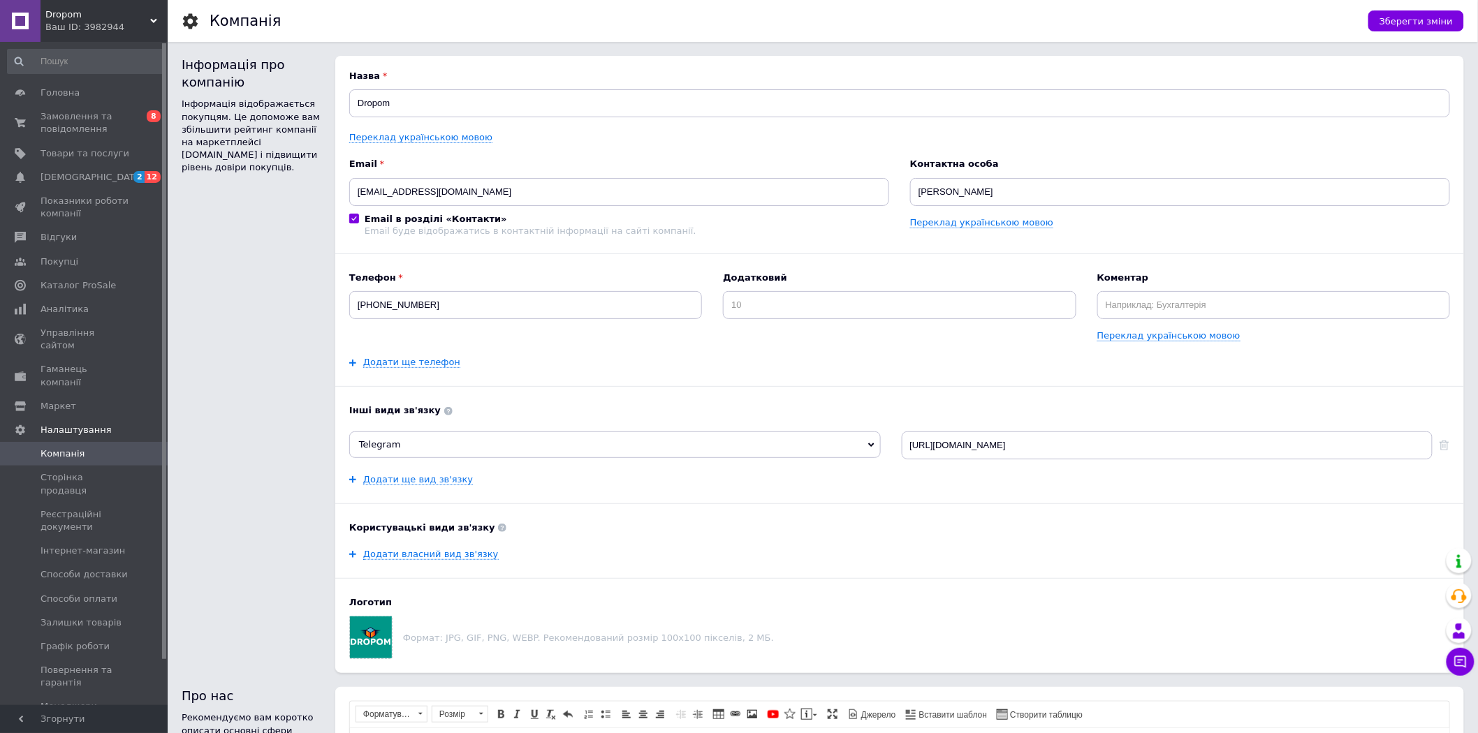
click at [126, 17] on span "Dropom" at bounding box center [97, 14] width 105 height 13
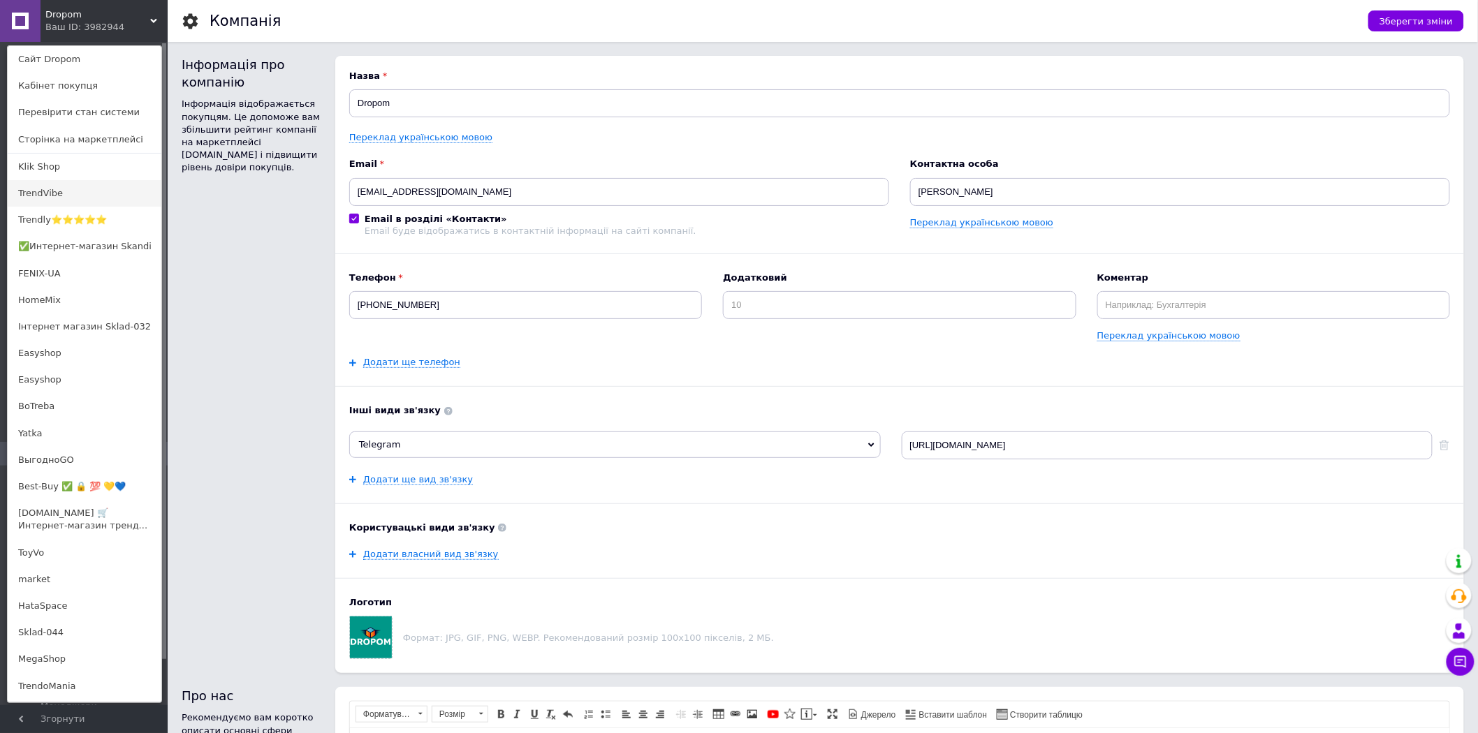
click at [80, 184] on link "TrendVibe" at bounding box center [85, 193] width 154 height 27
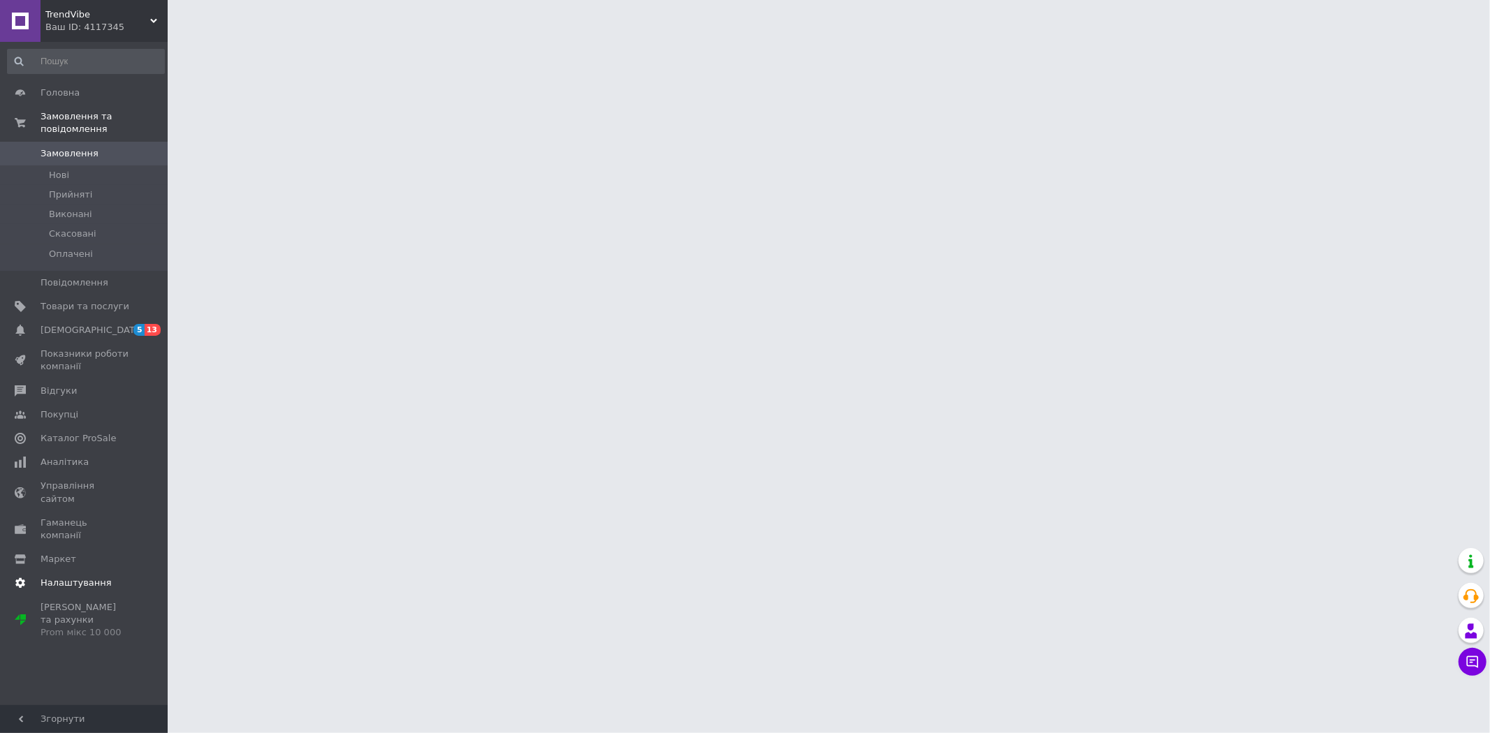
click at [96, 577] on span "Налаштування" at bounding box center [76, 583] width 71 height 13
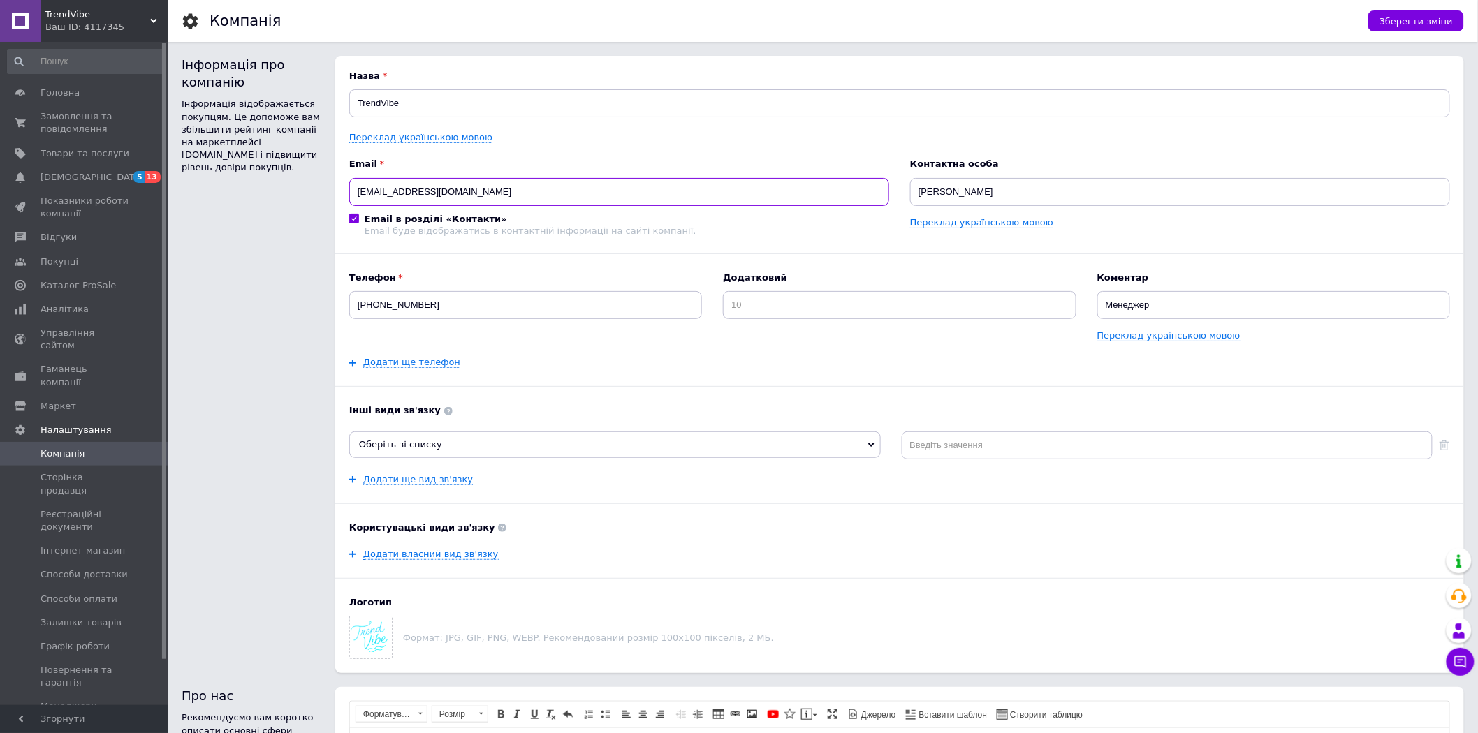
drag, startPoint x: 548, startPoint y: 190, endPoint x: 281, endPoint y: 147, distance: 270.2
click at [269, 136] on div "Інформація про компанію Інформація відображається покупцям. Це допоможе вам збі…" at bounding box center [823, 364] width 1282 height 617
click at [128, 29] on div "Ваш ID: 4117345" at bounding box center [106, 27] width 122 height 13
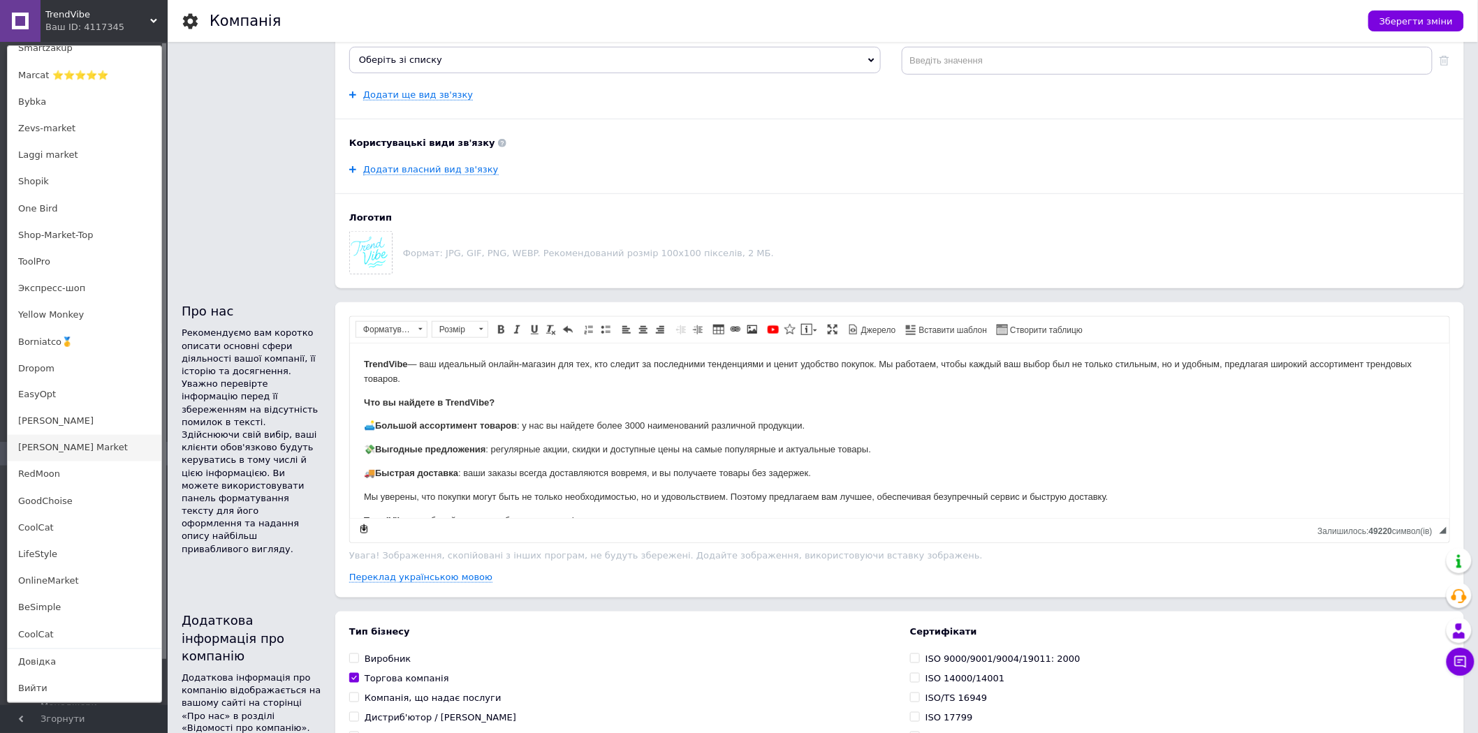
scroll to position [388, 0]
click at [92, 336] on link "Borniatco🥇" at bounding box center [85, 342] width 154 height 27
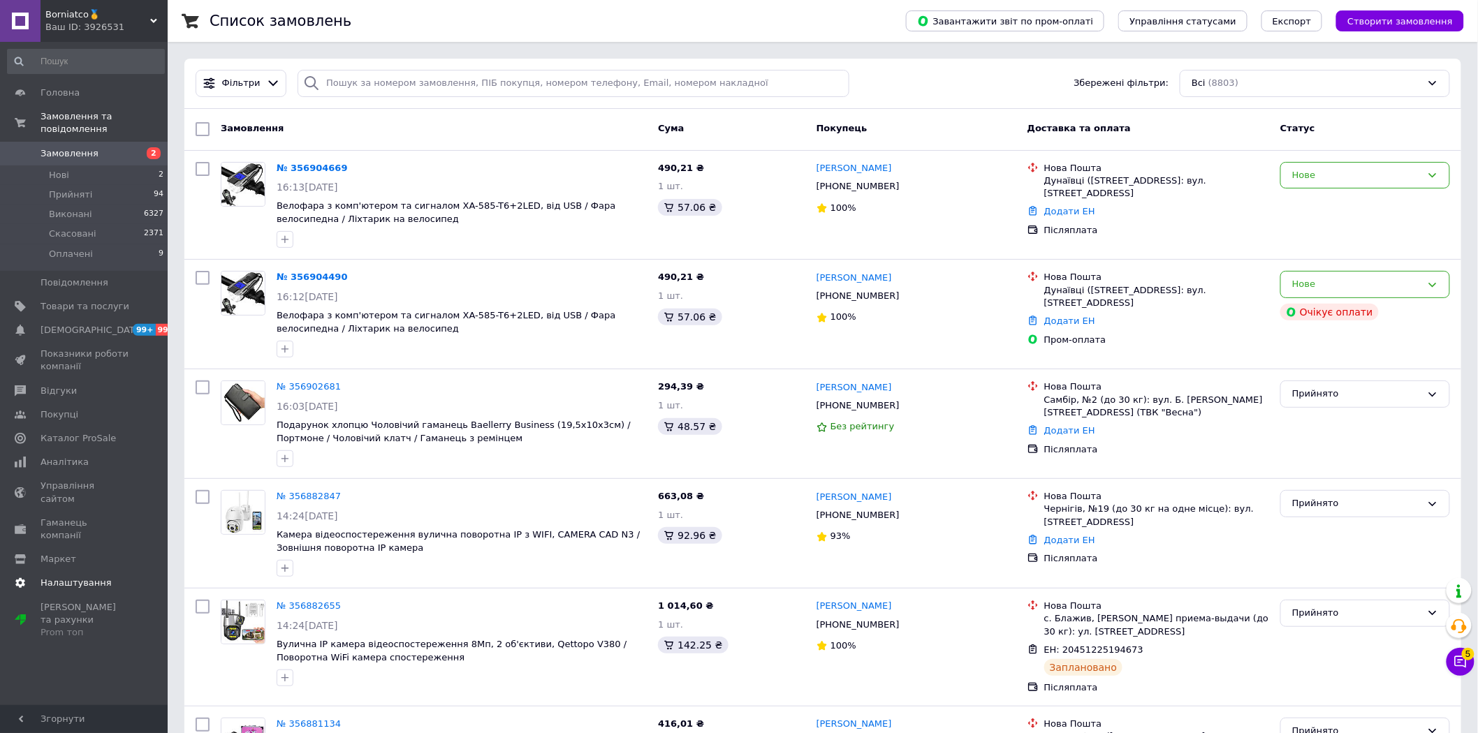
click at [78, 571] on link "Налаштування" at bounding box center [86, 583] width 172 height 24
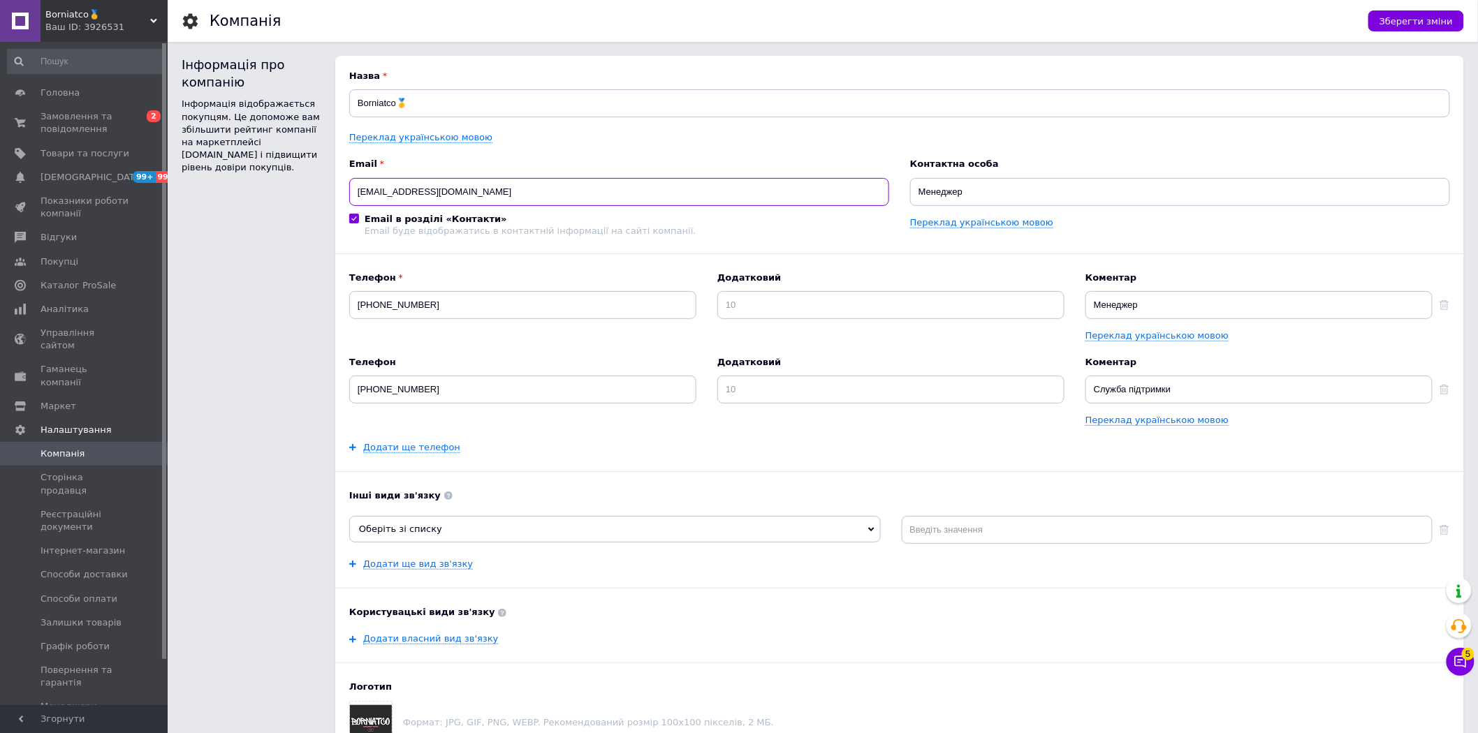
drag, startPoint x: 505, startPoint y: 200, endPoint x: 221, endPoint y: 110, distance: 297.7
click at [219, 145] on div "Інформація про компанію Інформація відображається покупцям. Це допоможе вам збі…" at bounding box center [823, 407] width 1282 height 703
click at [135, 19] on span "Borniatco🥇" at bounding box center [97, 14] width 105 height 13
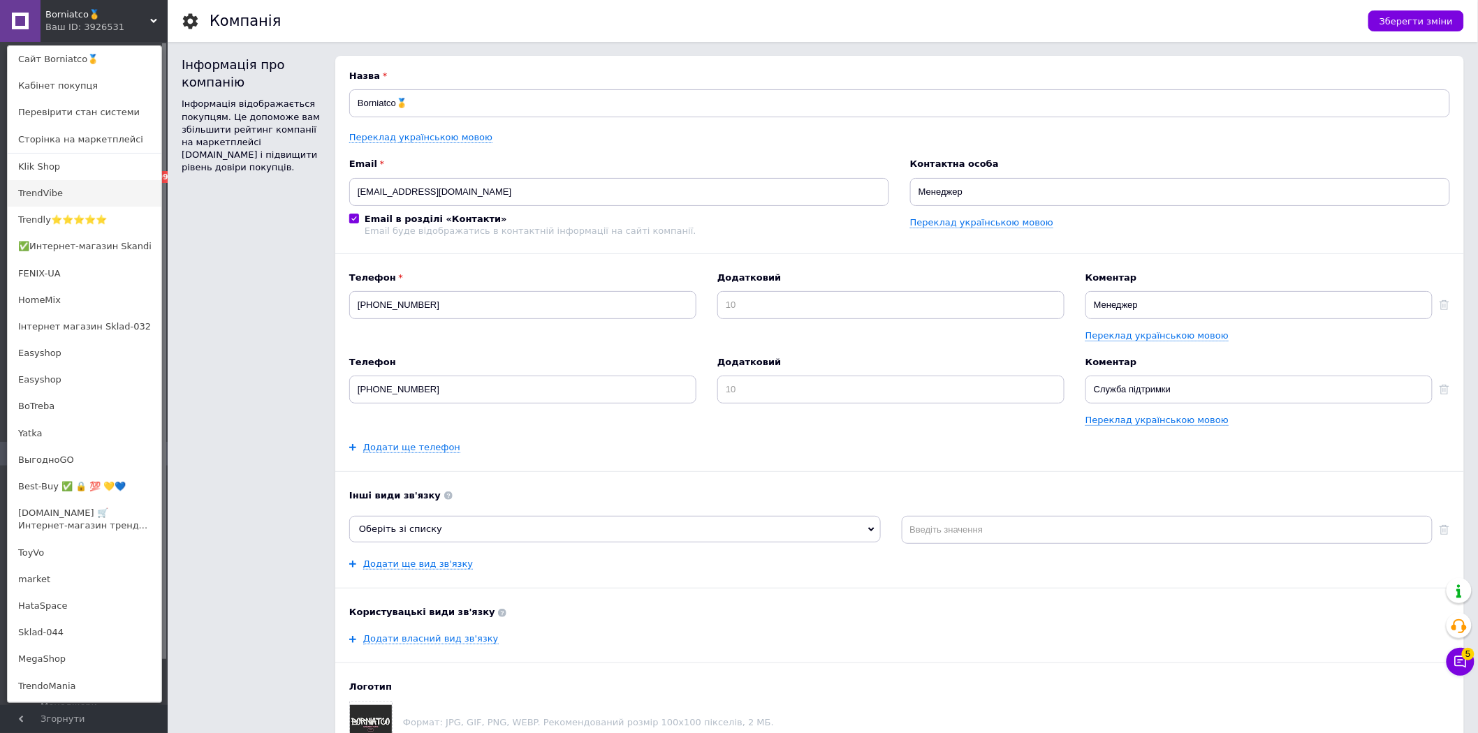
click at [114, 180] on link "TrendVibe" at bounding box center [85, 193] width 154 height 27
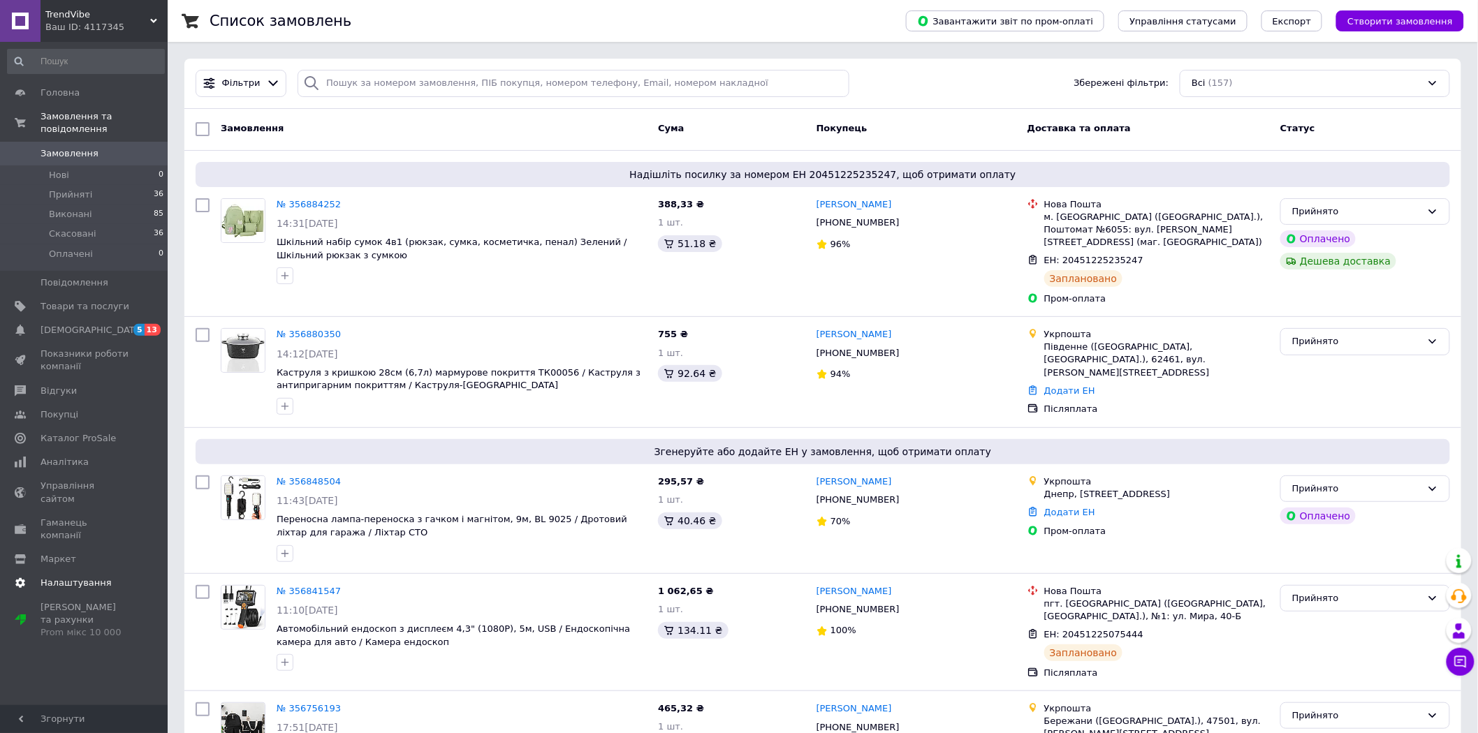
click at [86, 577] on span "Налаштування" at bounding box center [76, 583] width 71 height 13
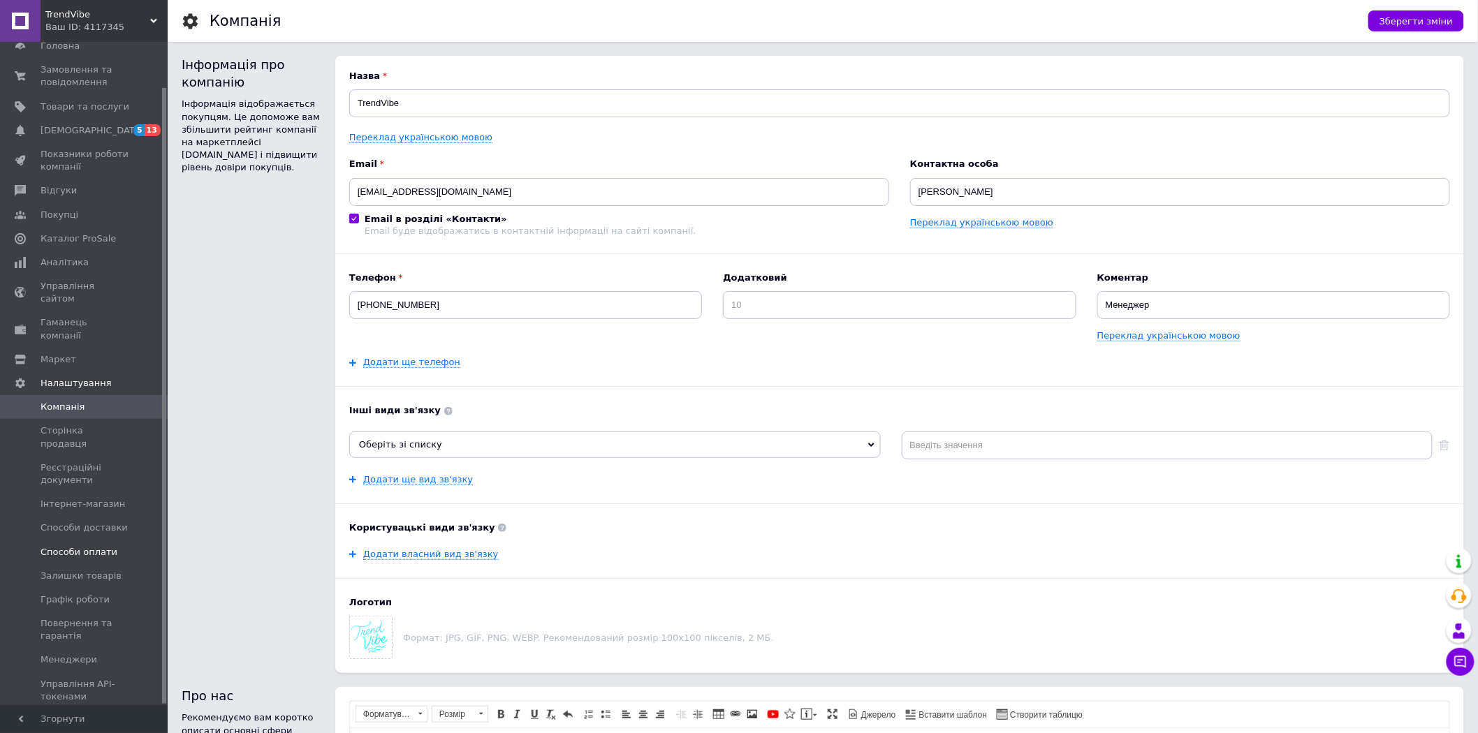
scroll to position [47, 0]
drag, startPoint x: 506, startPoint y: 175, endPoint x: 511, endPoint y: 184, distance: 10.9
click at [504, 178] on div "Email [EMAIL_ADDRESS][DOMAIN_NAME] Email в розділі «Контакти» Email буде відобр…" at bounding box center [619, 197] width 540 height 78
drag, startPoint x: 507, startPoint y: 187, endPoint x: 75, endPoint y: 162, distance: 432.3
